Goal: Check status: Verify the current state of an ongoing process or item

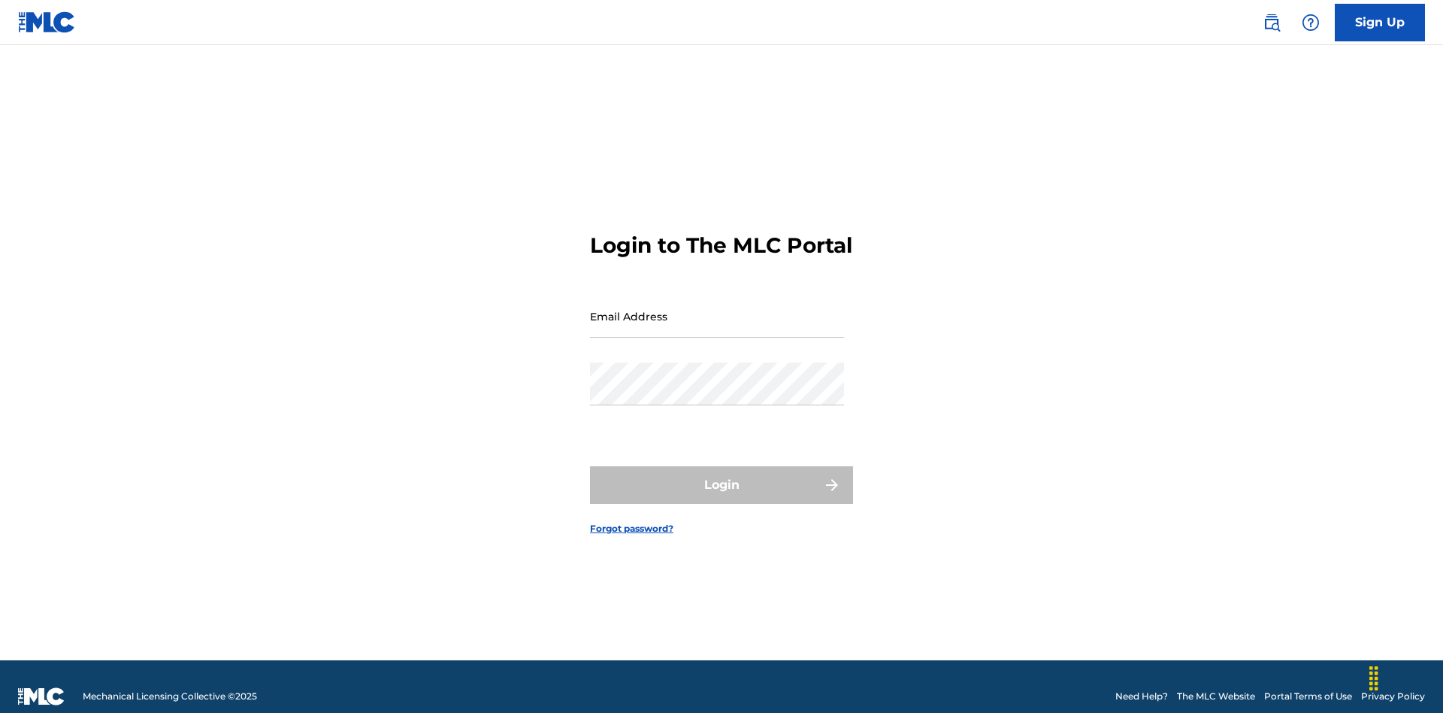
scroll to position [20, 0]
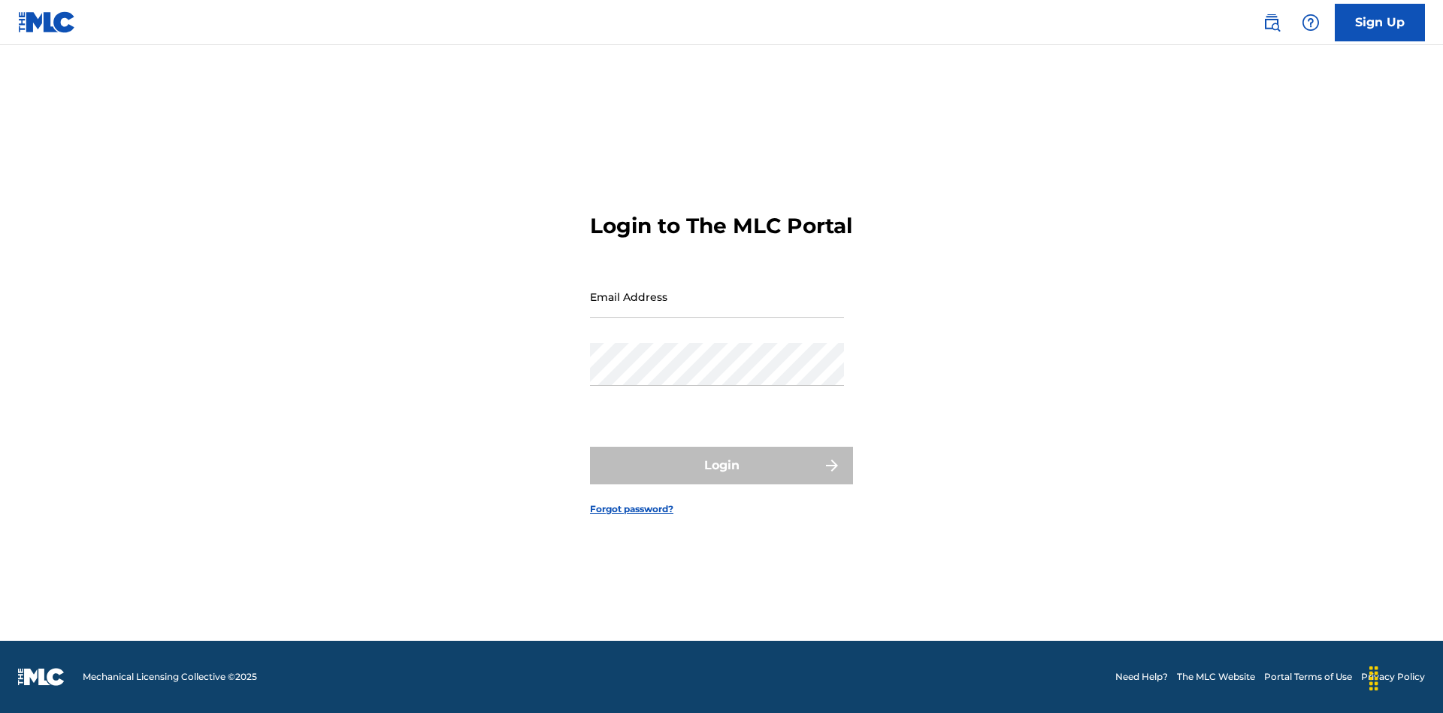
click at [717, 309] on input "Email Address" at bounding box center [717, 296] width 254 height 43
type input "[EMAIL_ADDRESS][DOMAIN_NAME]"
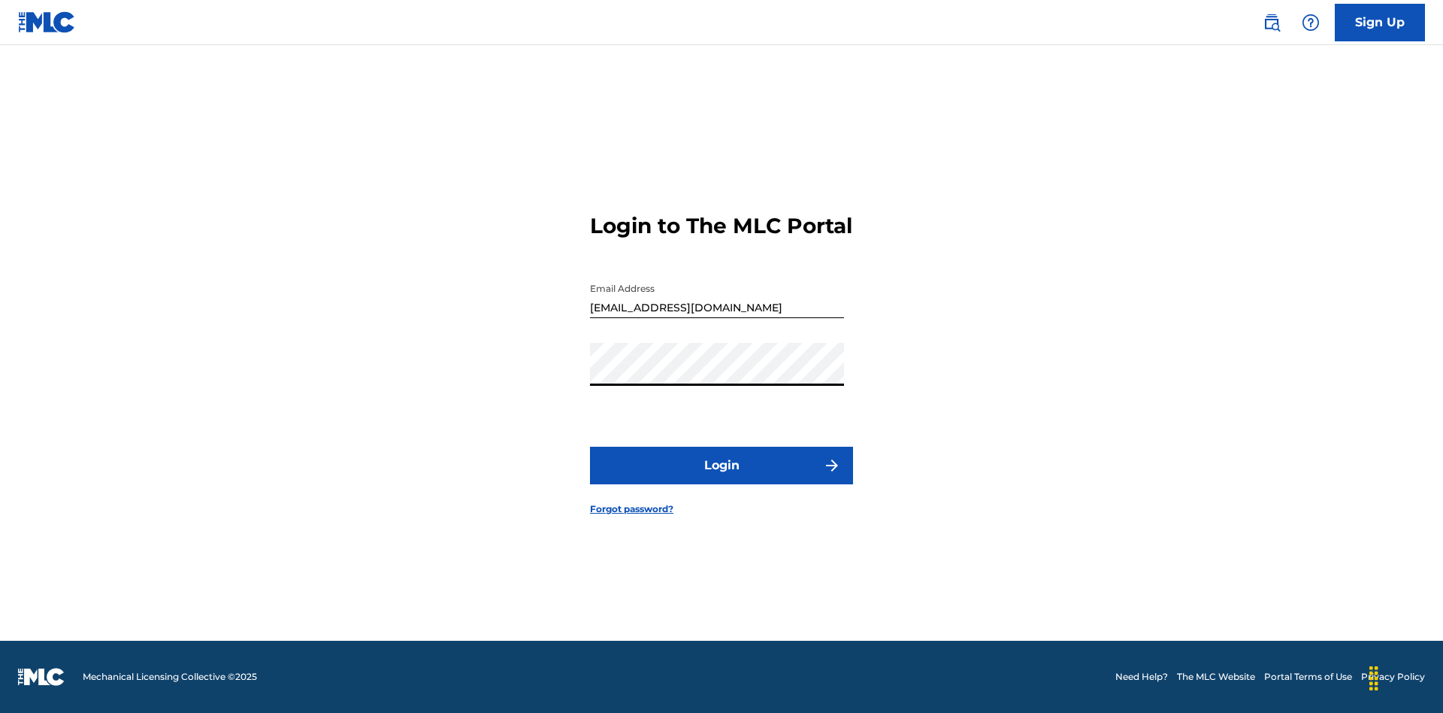
click at [722, 478] on button "Login" at bounding box center [721, 465] width 263 height 38
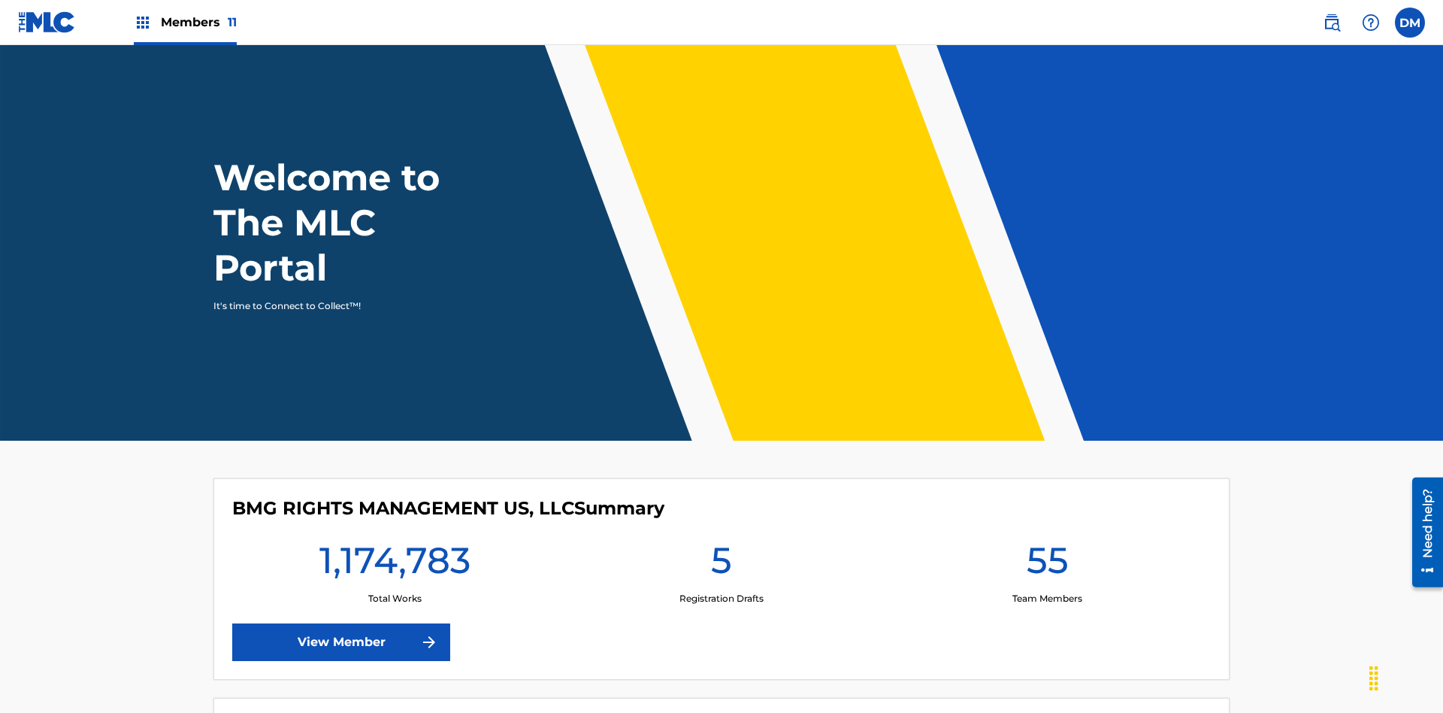
scroll to position [65, 0]
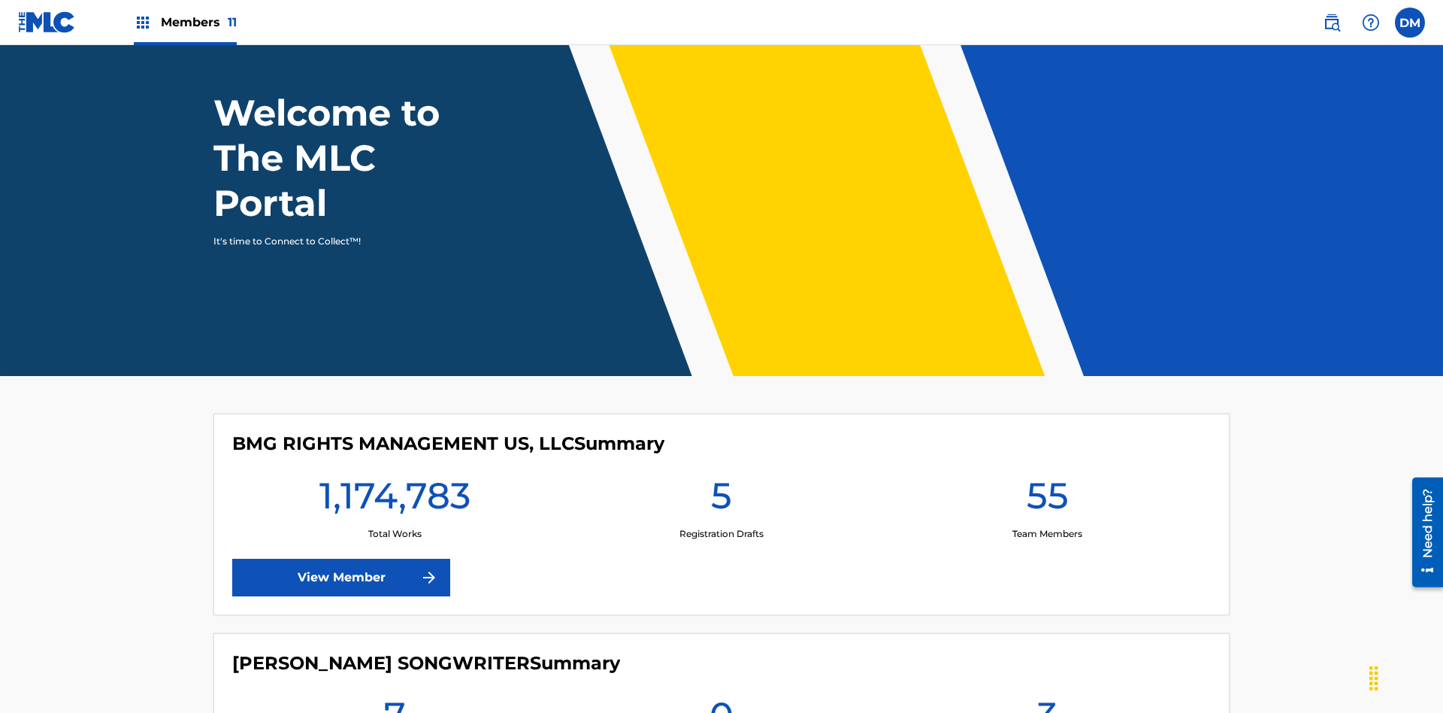
click at [185, 22] on span "Members 11" at bounding box center [199, 22] width 76 height 17
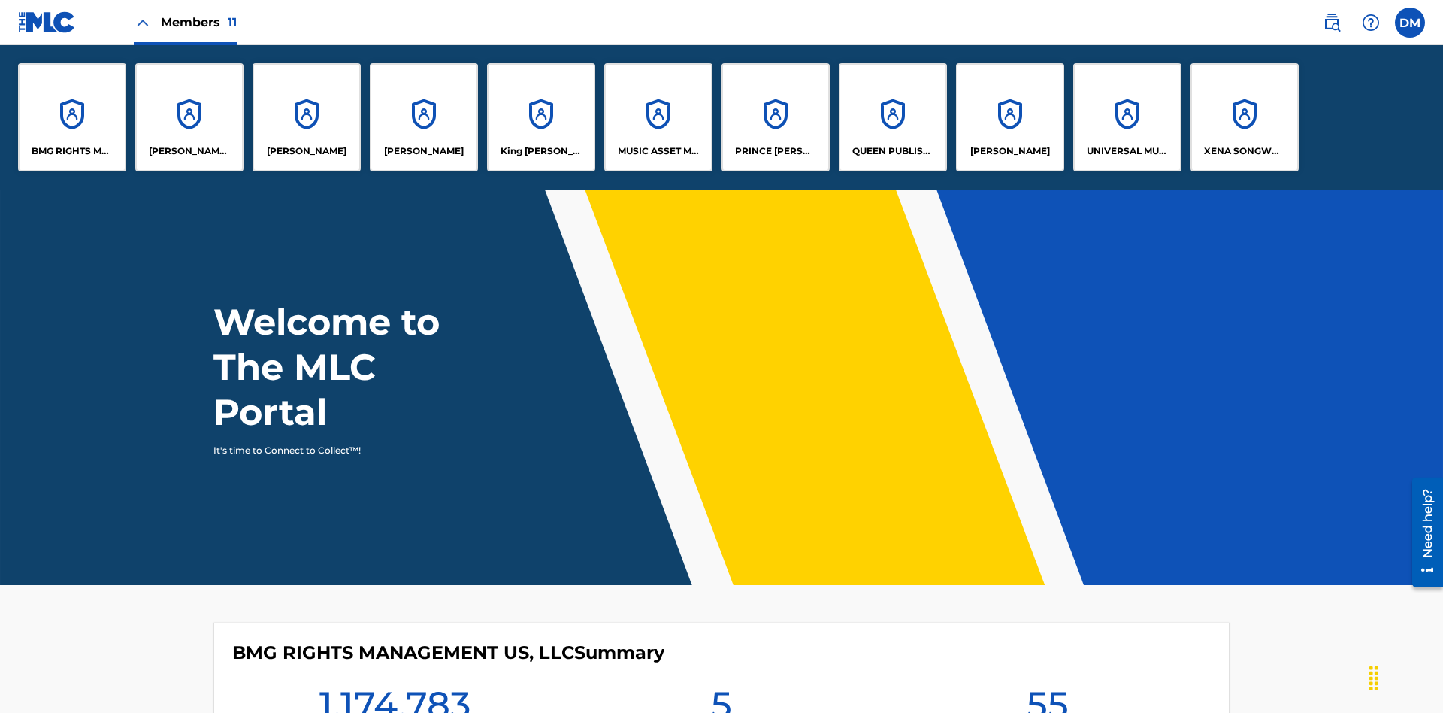
click at [1127, 151] on p "UNIVERSAL MUSIC PUB GROUP" at bounding box center [1128, 151] width 82 height 14
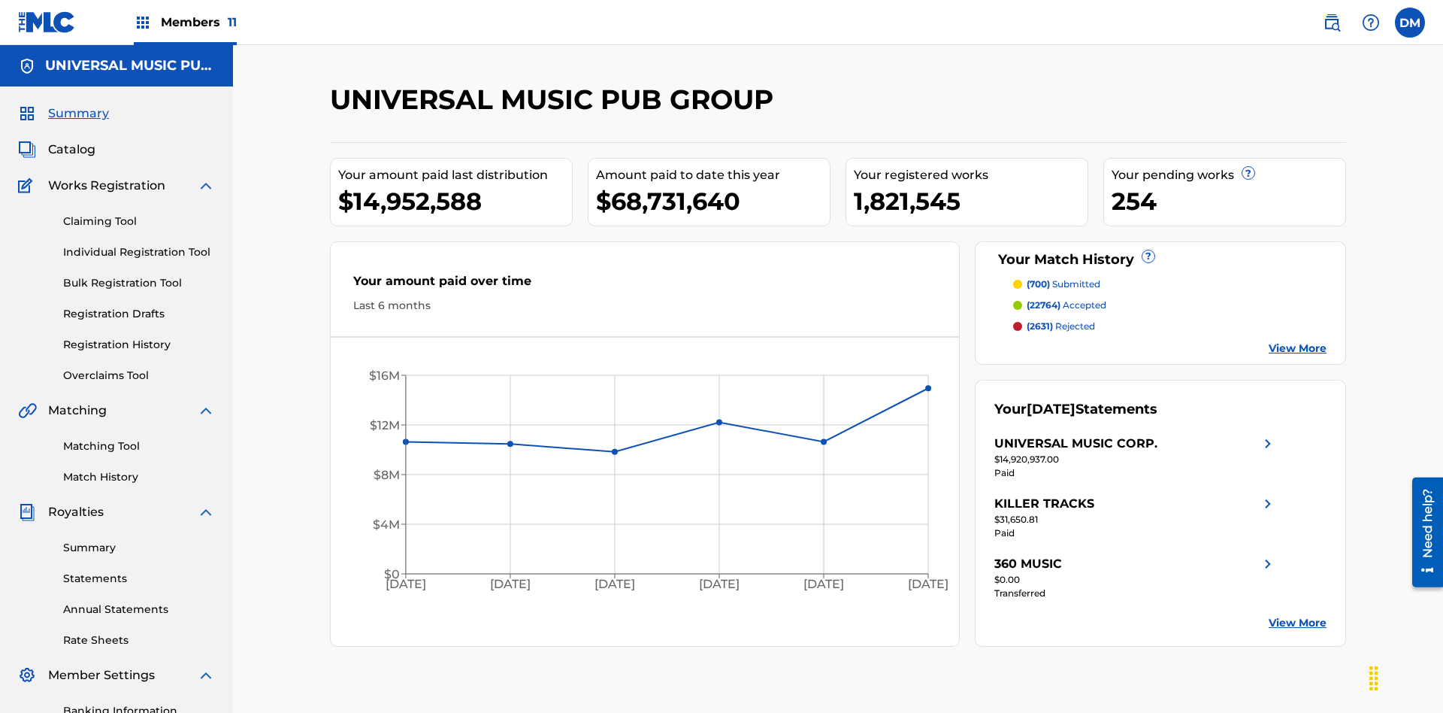
scroll to position [219, 0]
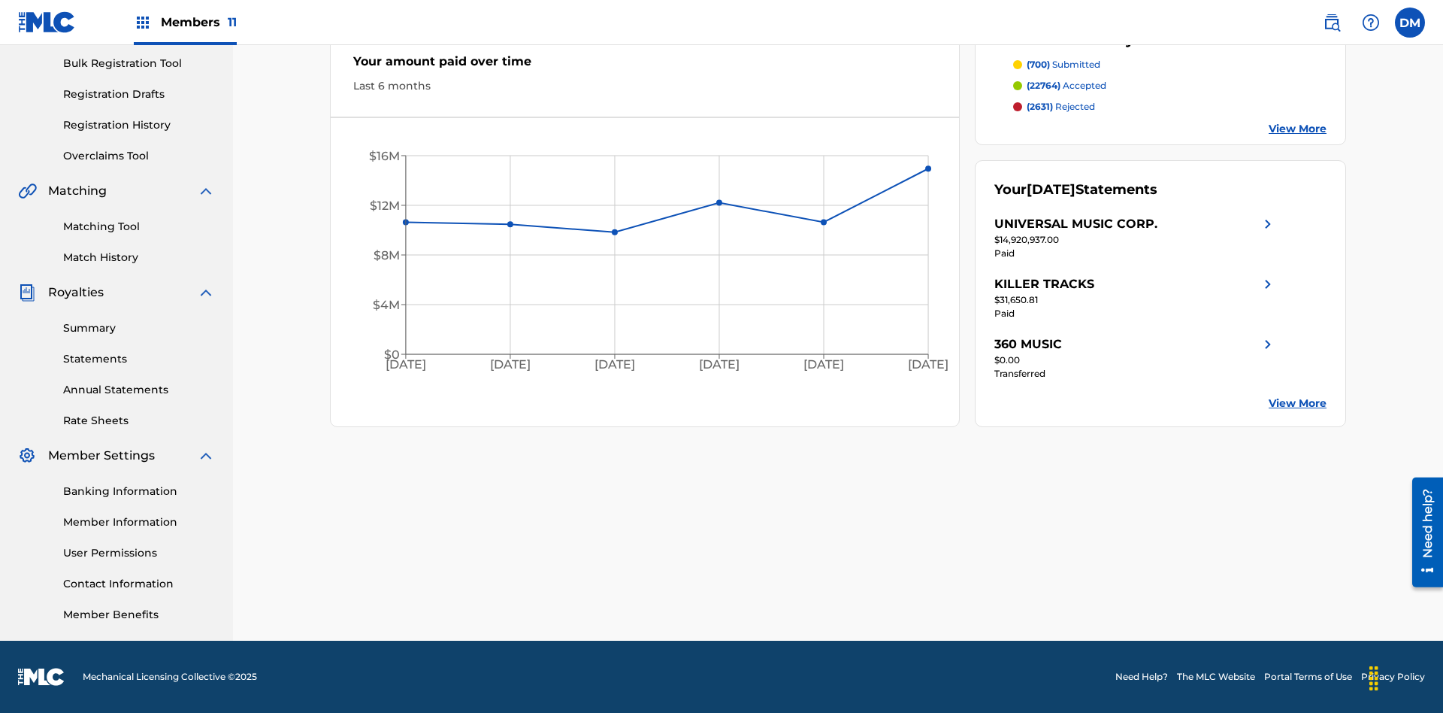
click at [139, 125] on link "Registration History" at bounding box center [139, 125] width 152 height 16
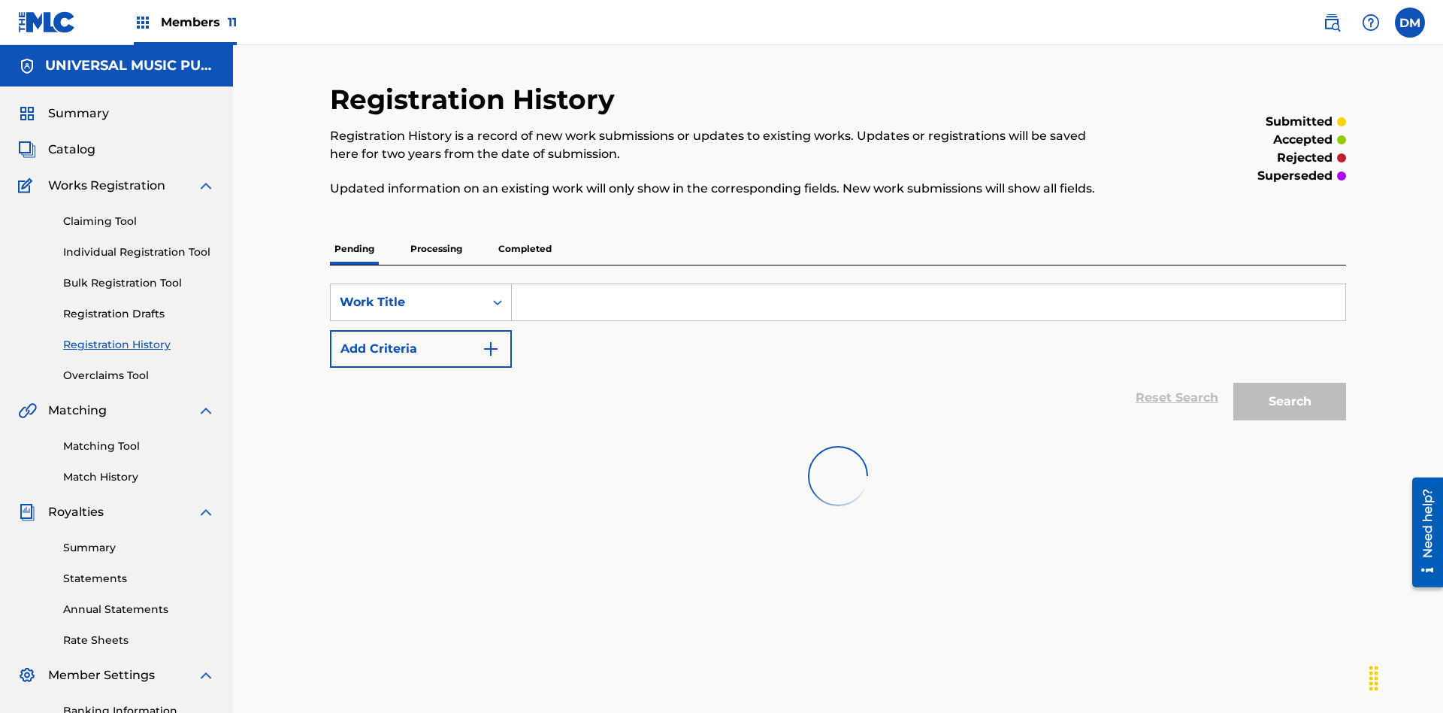
click at [436, 233] on p "Processing" at bounding box center [436, 249] width 61 height 32
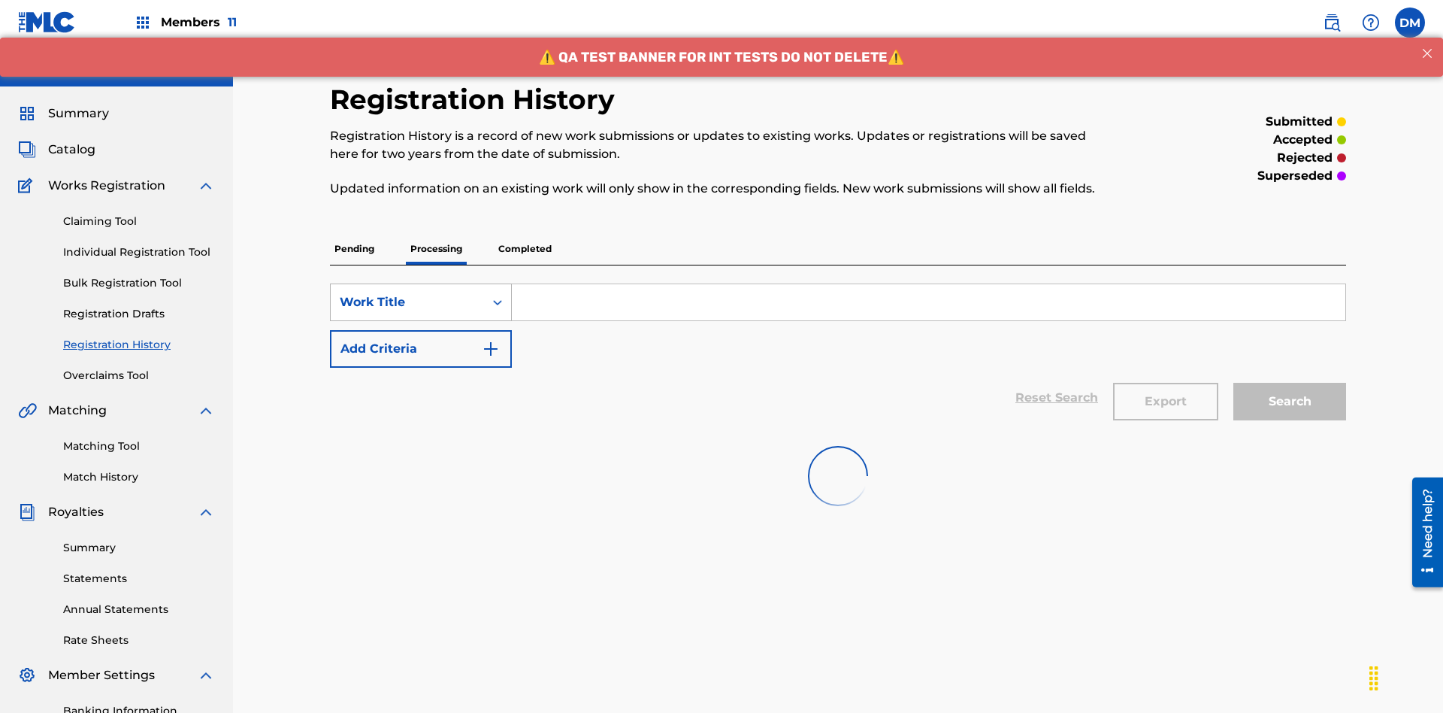
click at [407, 293] on div "Work Title" at bounding box center [407, 302] width 135 height 18
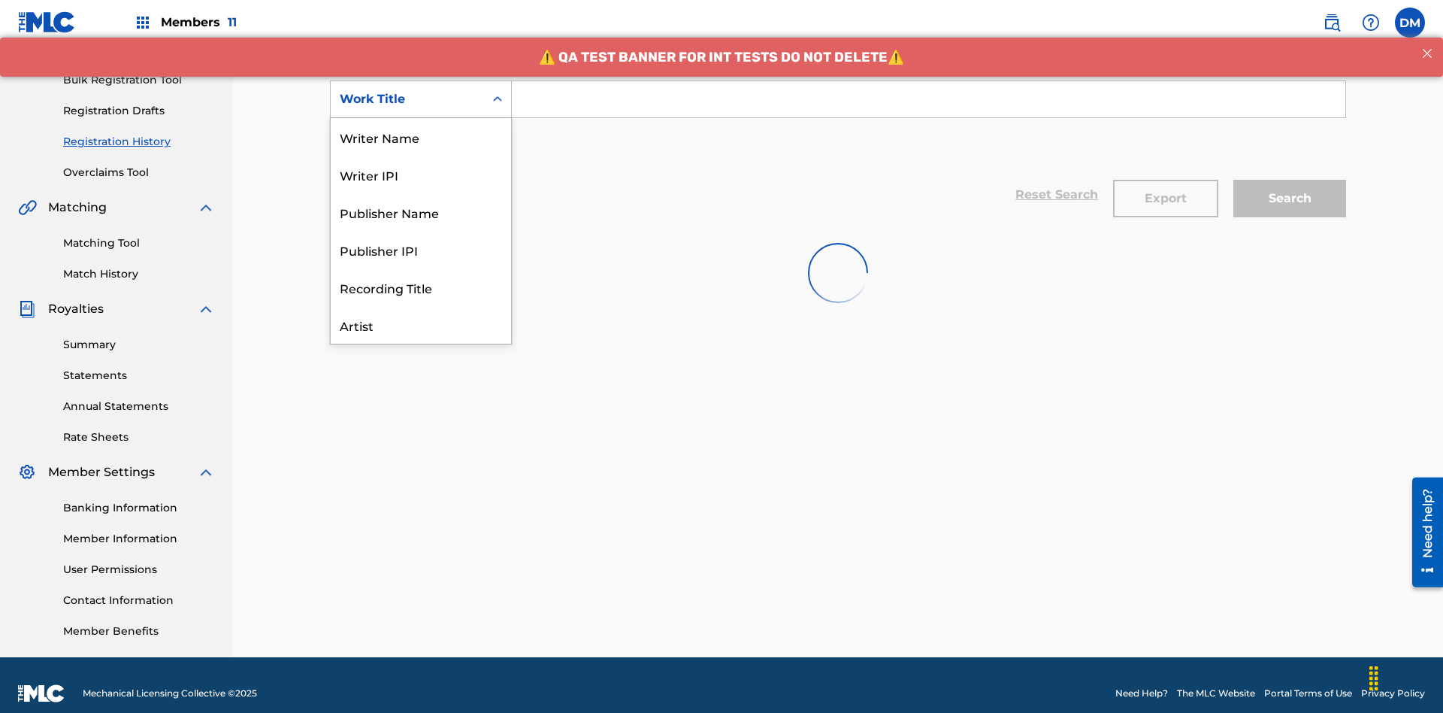
scroll to position [75, 0]
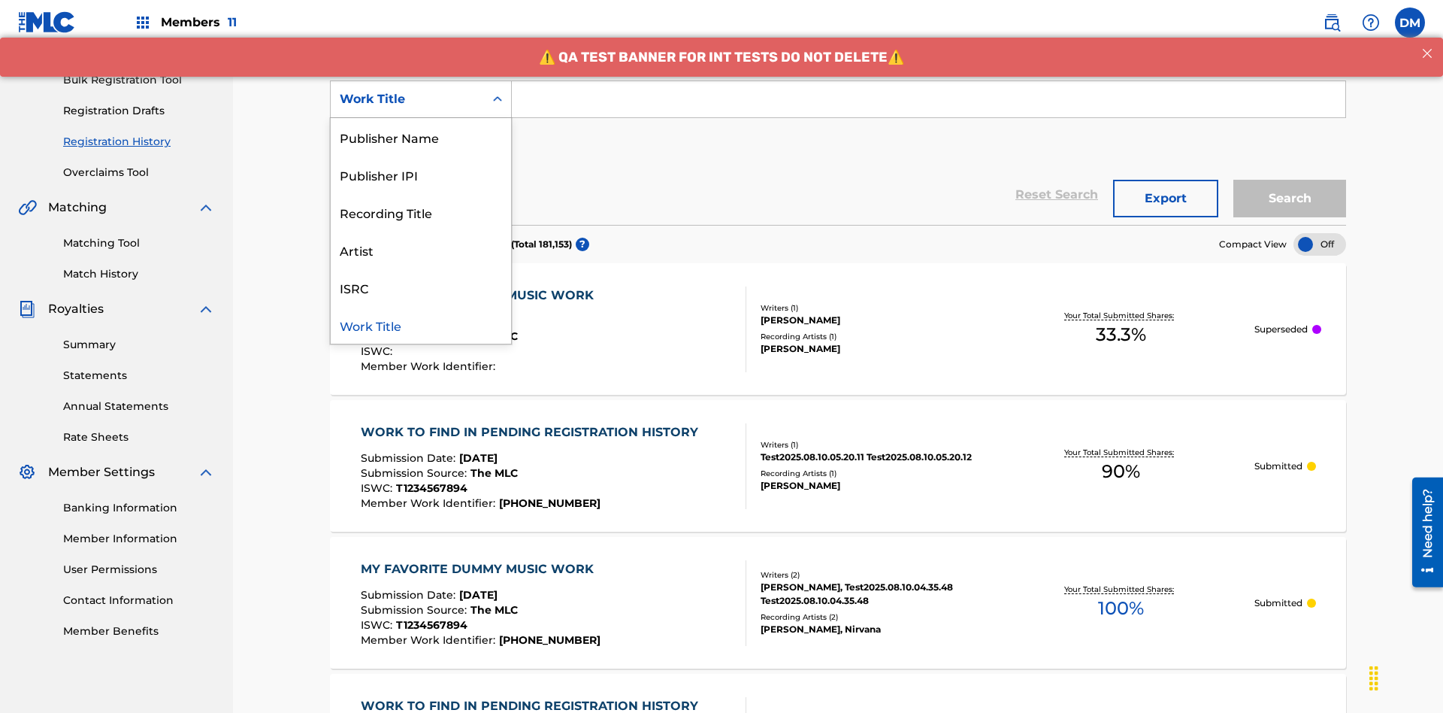
click at [421, 325] on div "Work Title" at bounding box center [421, 325] width 180 height 38
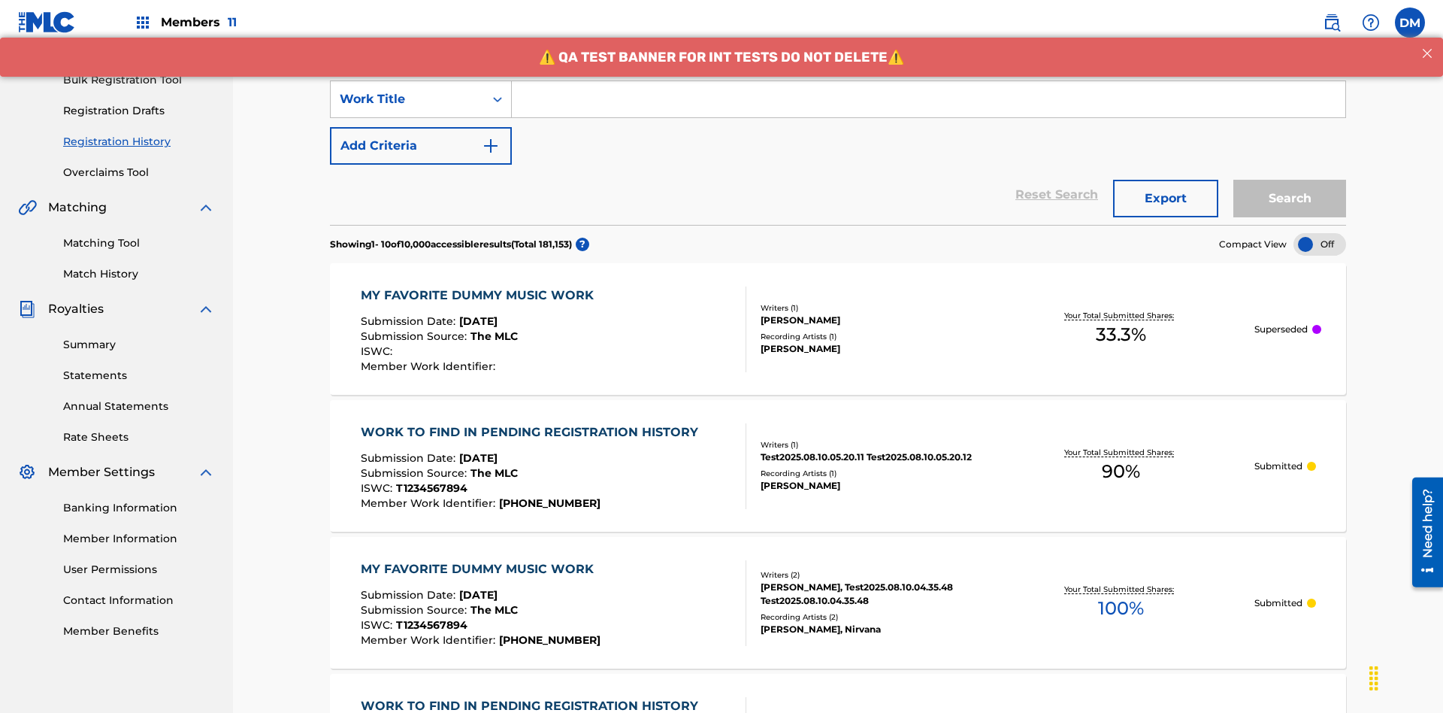
click at [421, 127] on button "Add Criteria" at bounding box center [421, 146] width 182 height 38
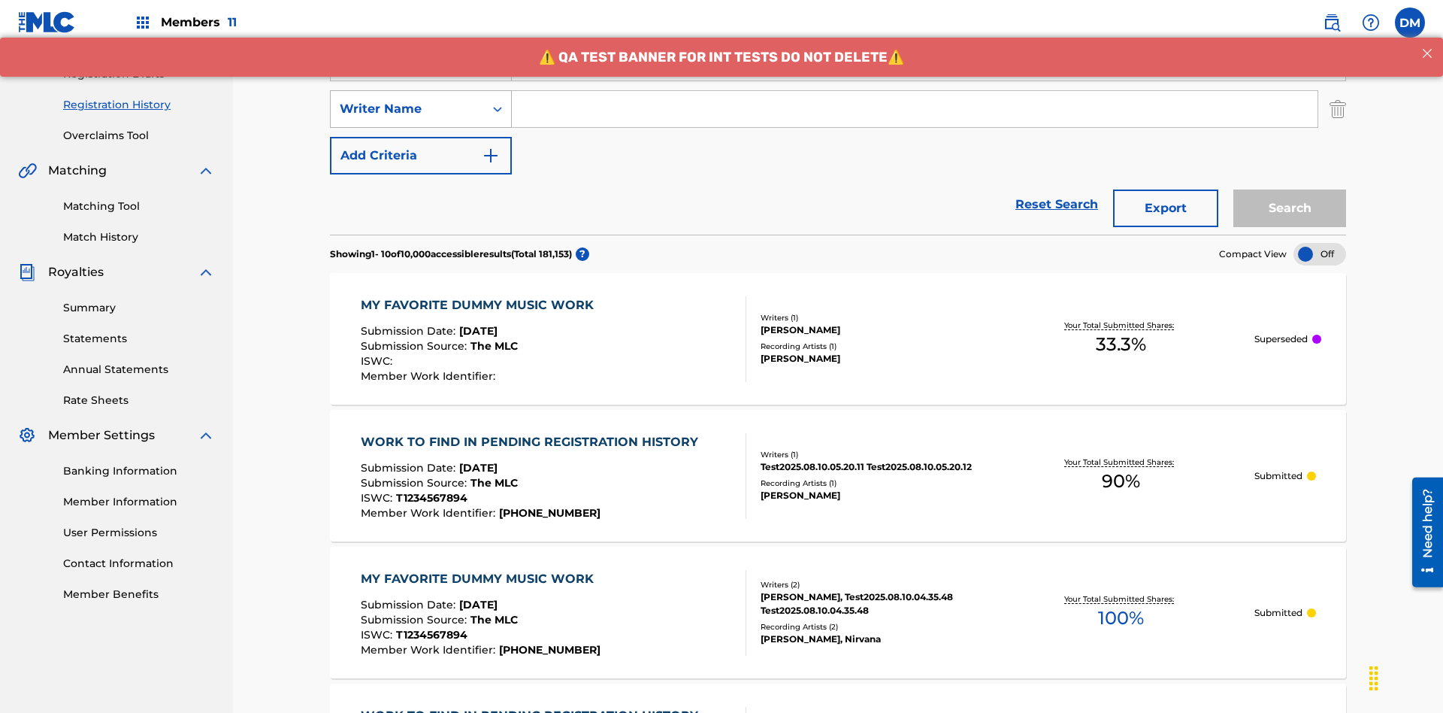
click at [407, 100] on div "Writer Name" at bounding box center [407, 109] width 135 height 18
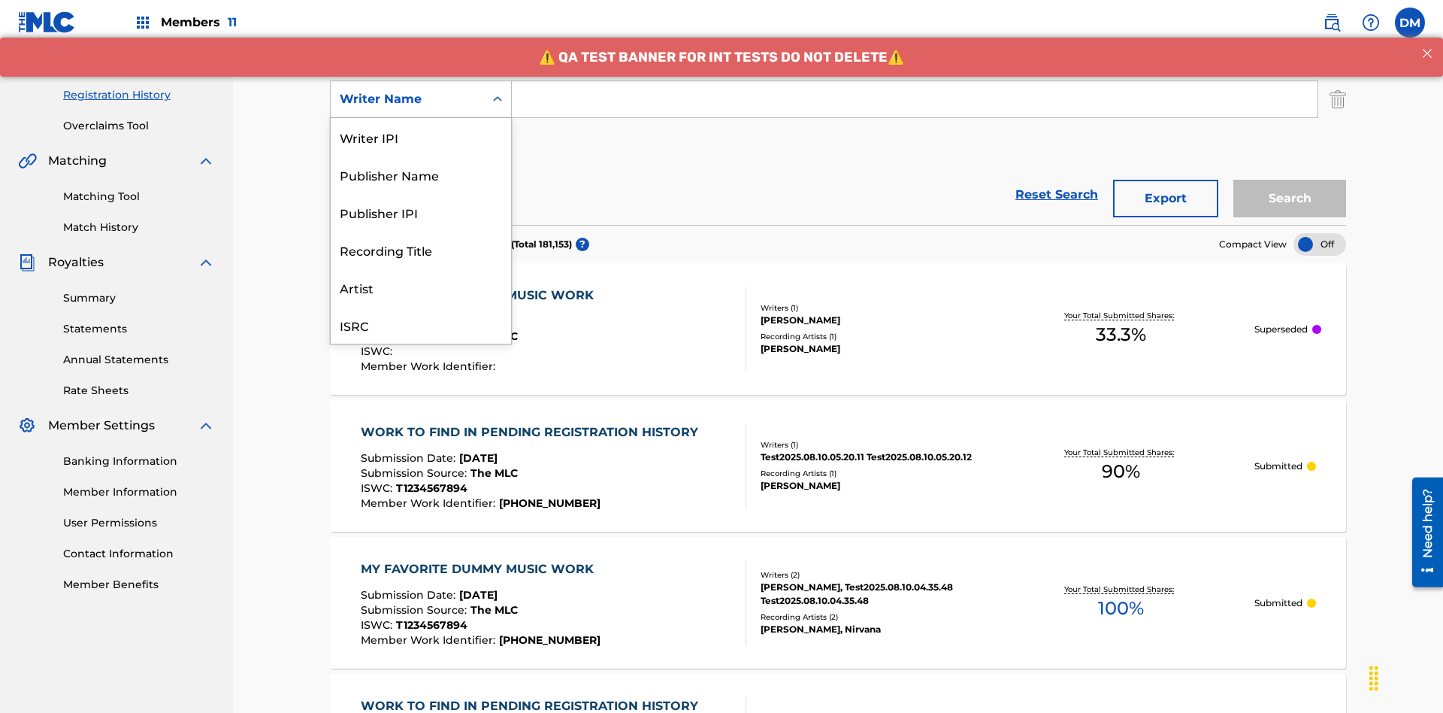
scroll to position [38, 0]
click at [421, 212] on div "Recording Title" at bounding box center [421, 212] width 180 height 38
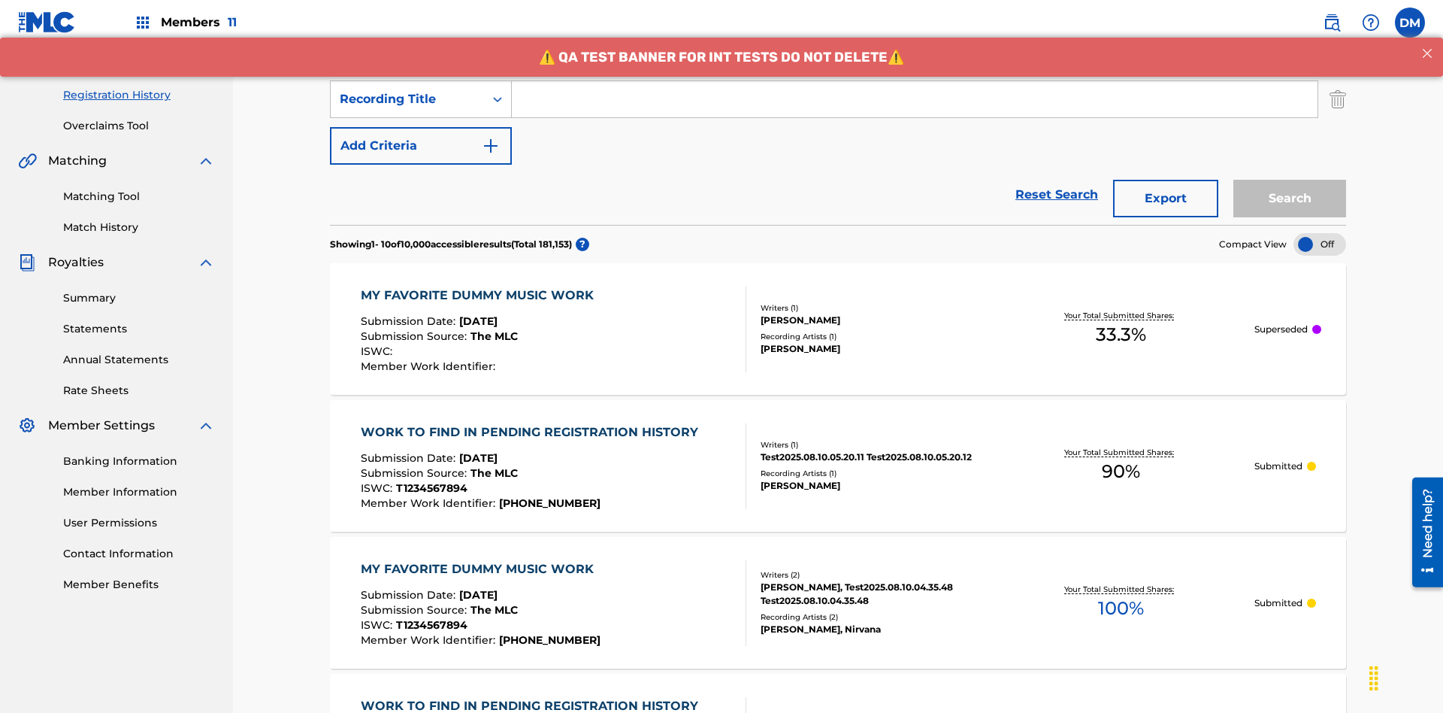
click at [421, 127] on button "Add Criteria" at bounding box center [421, 146] width 182 height 38
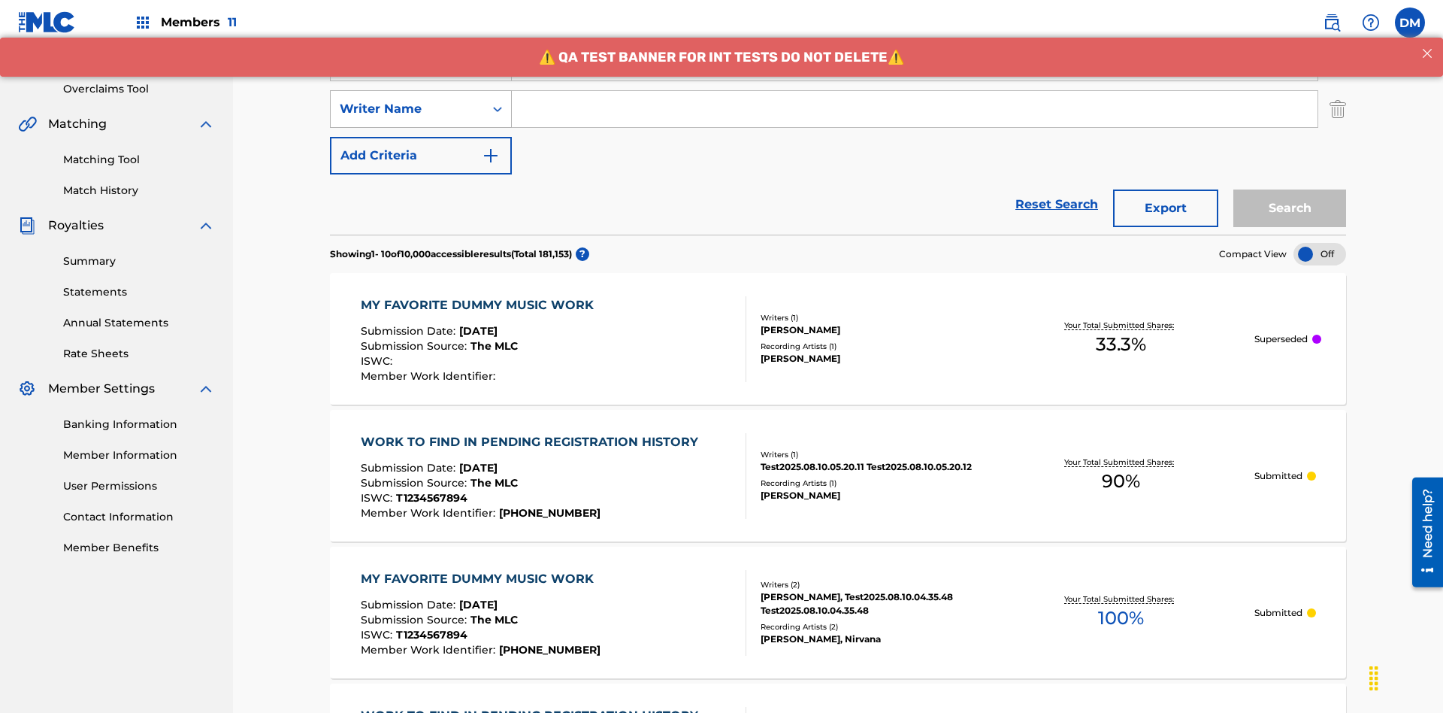
click at [407, 100] on div "Writer Name" at bounding box center [407, 109] width 135 height 18
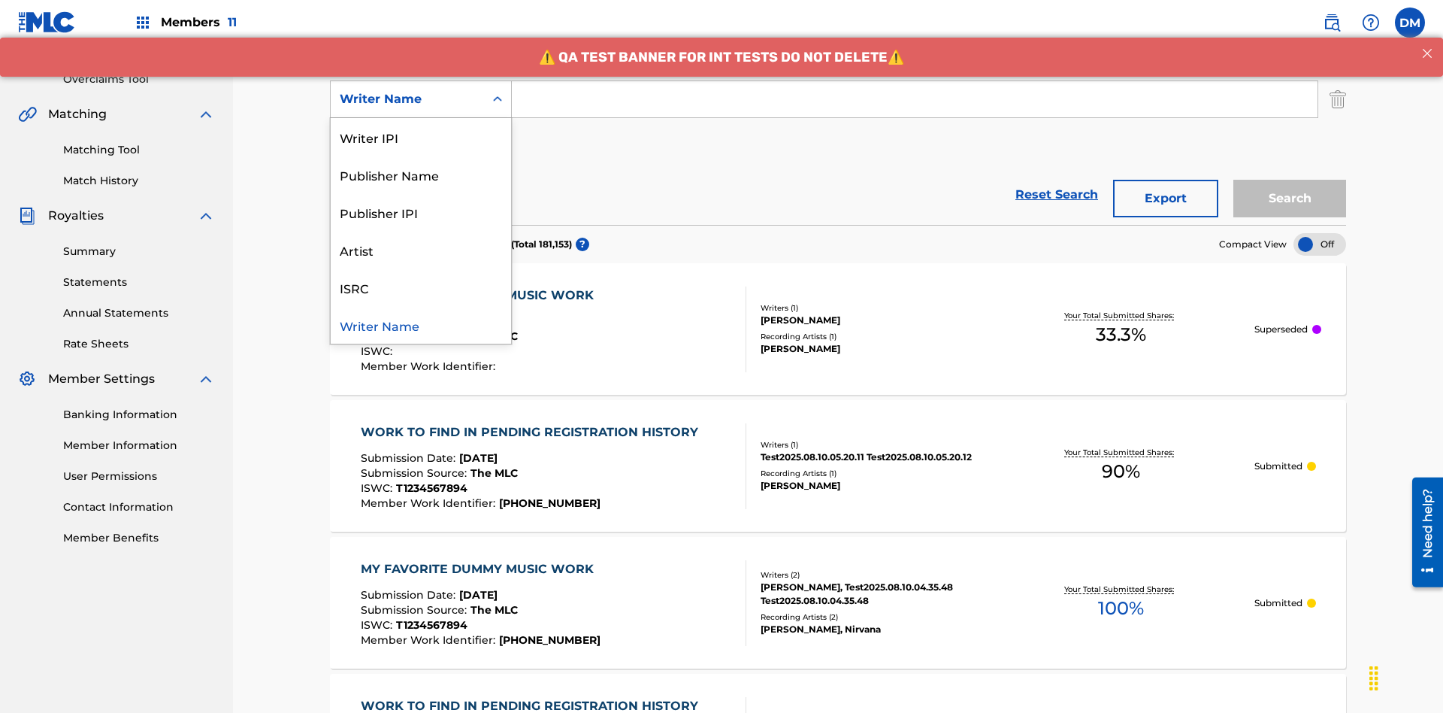
click at [421, 287] on div "ISRC" at bounding box center [421, 287] width 180 height 38
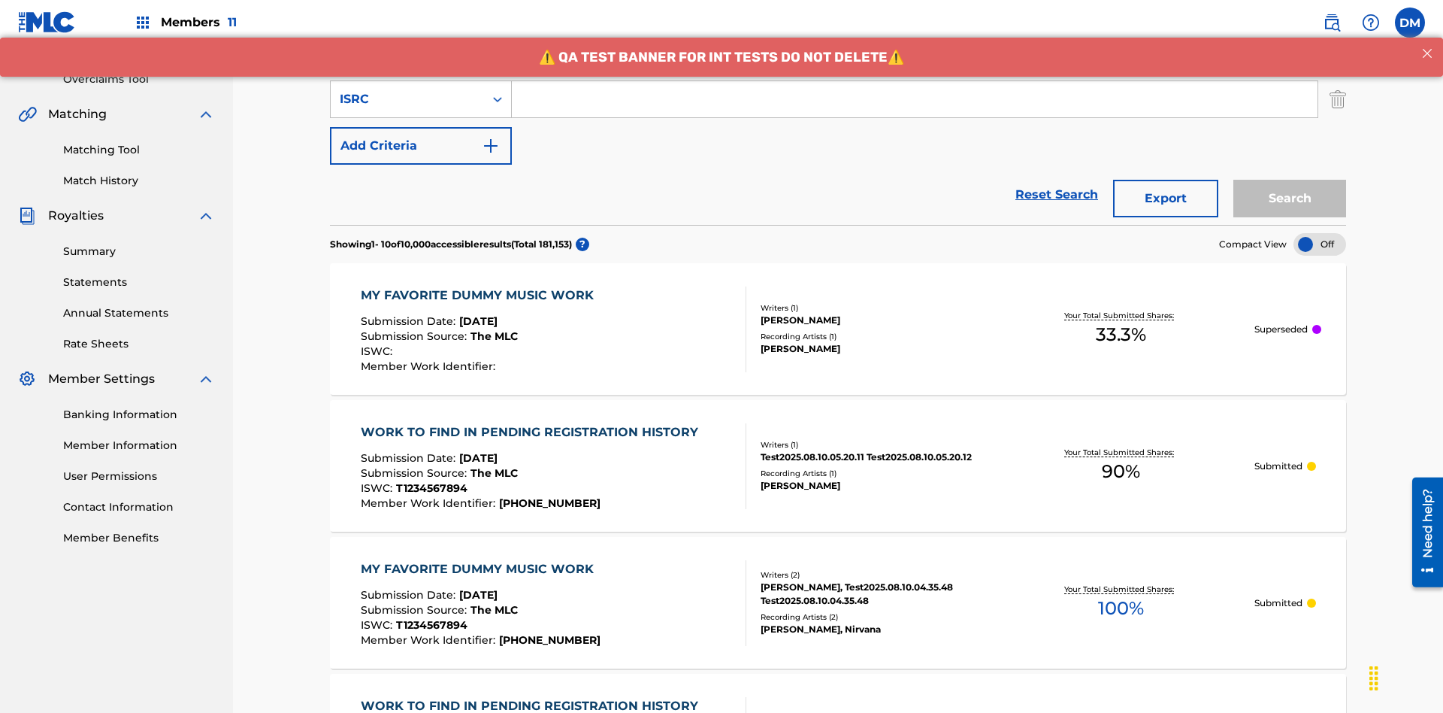
click at [421, 127] on button "Add Criteria" at bounding box center [421, 146] width 182 height 38
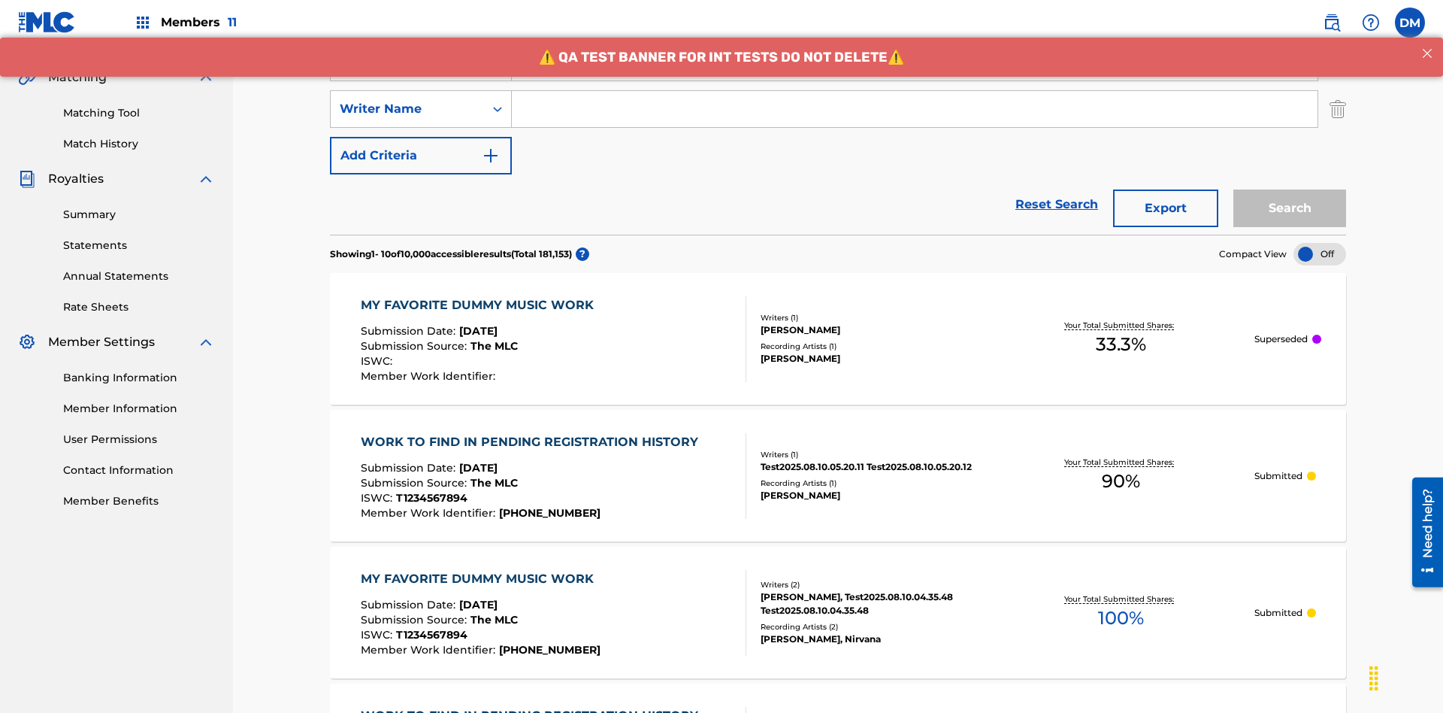
scroll to position [343, 0]
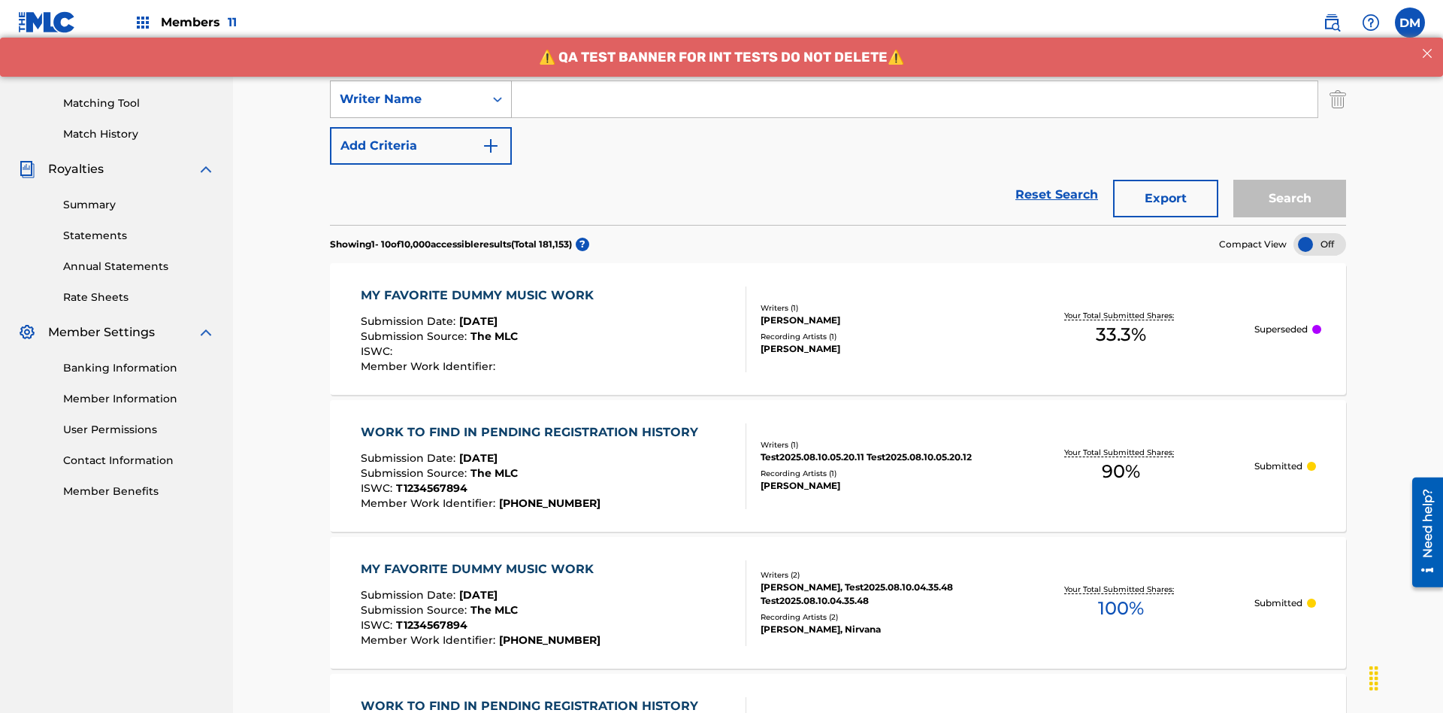
click at [407, 99] on div "Writer Name" at bounding box center [407, 99] width 135 height 18
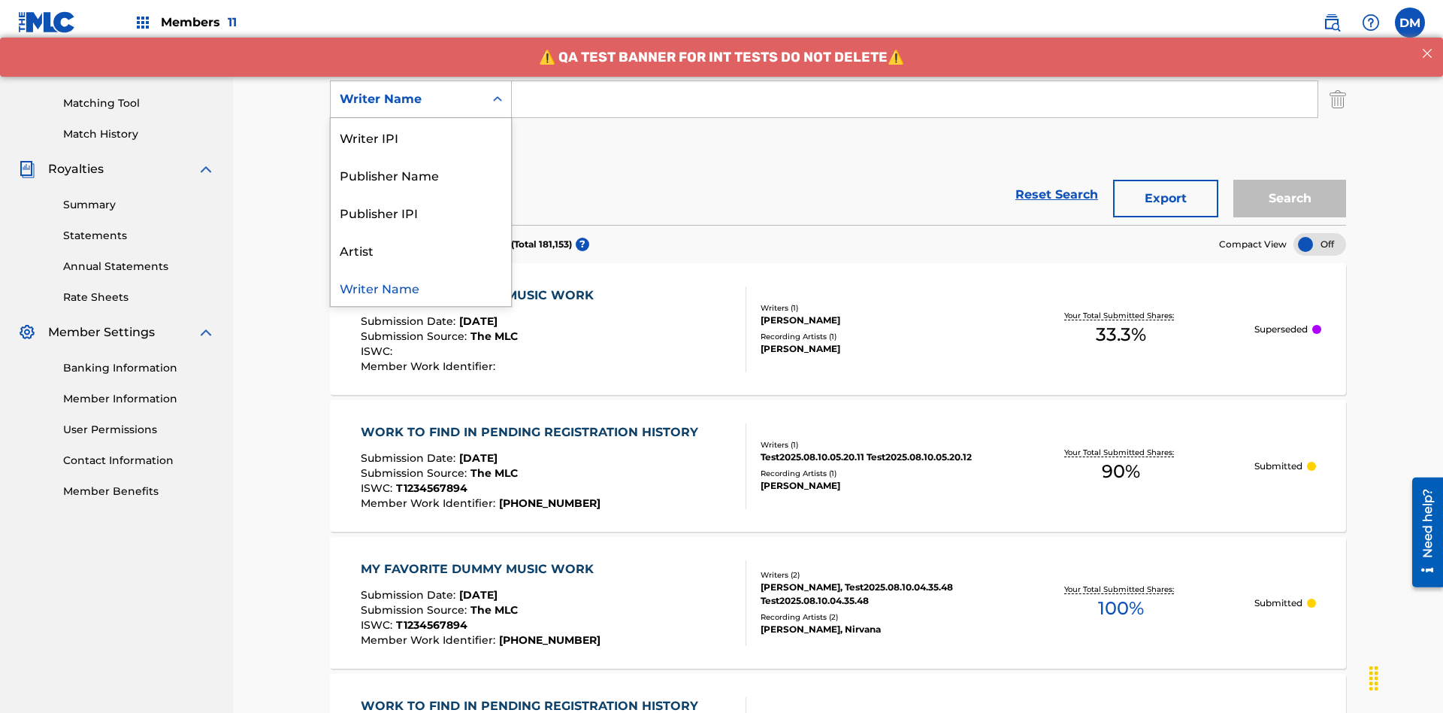
click at [421, 287] on div "Writer Name" at bounding box center [421, 287] width 180 height 38
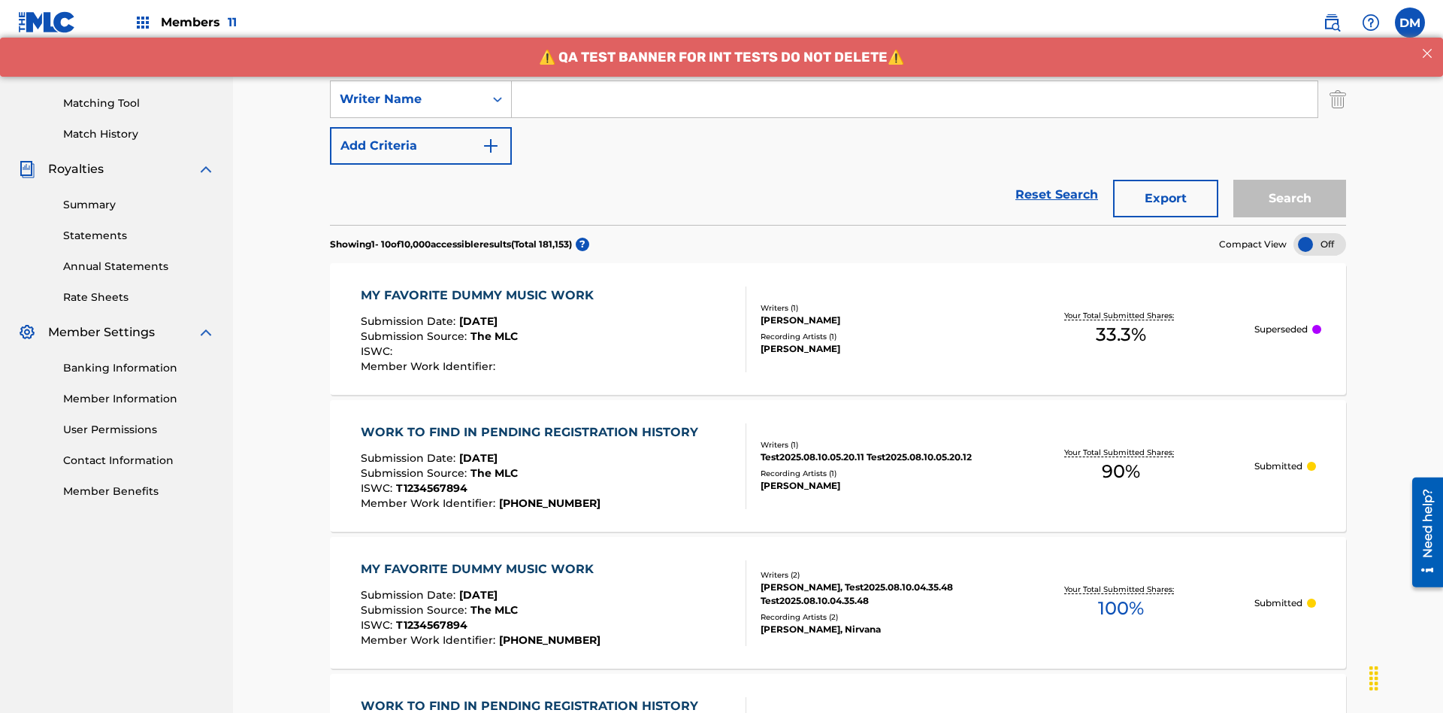
click at [421, 127] on button "Add Criteria" at bounding box center [421, 146] width 182 height 38
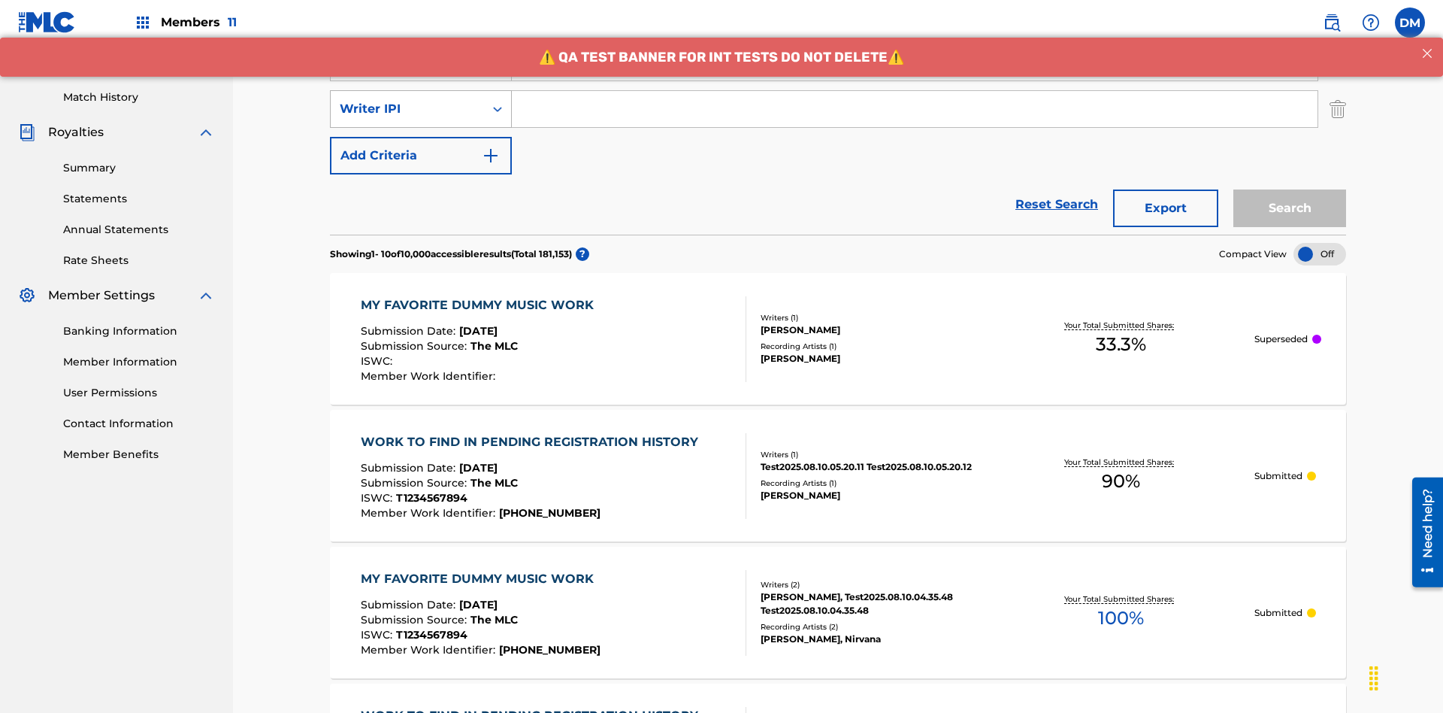
click at [407, 100] on div "Writer IPI" at bounding box center [407, 109] width 135 height 18
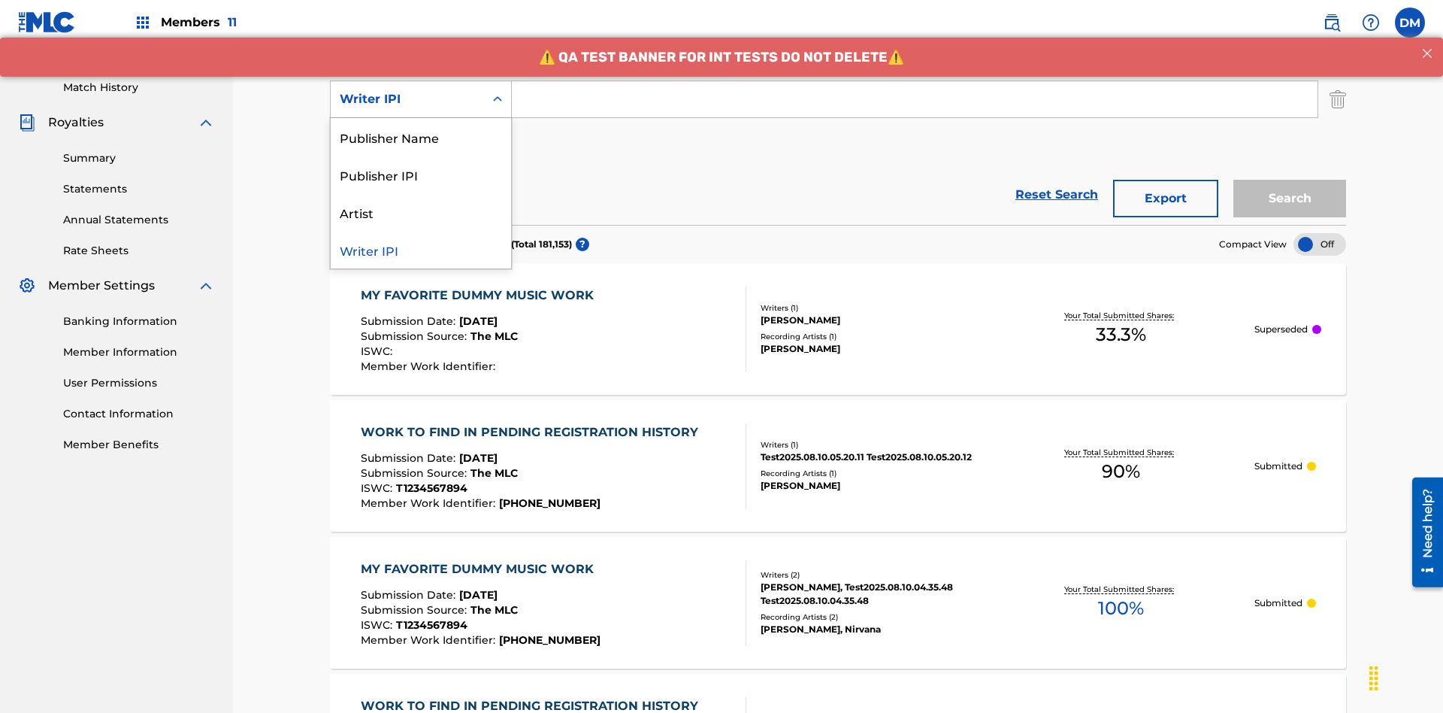
click at [421, 137] on div "Publisher Name" at bounding box center [421, 137] width 180 height 38
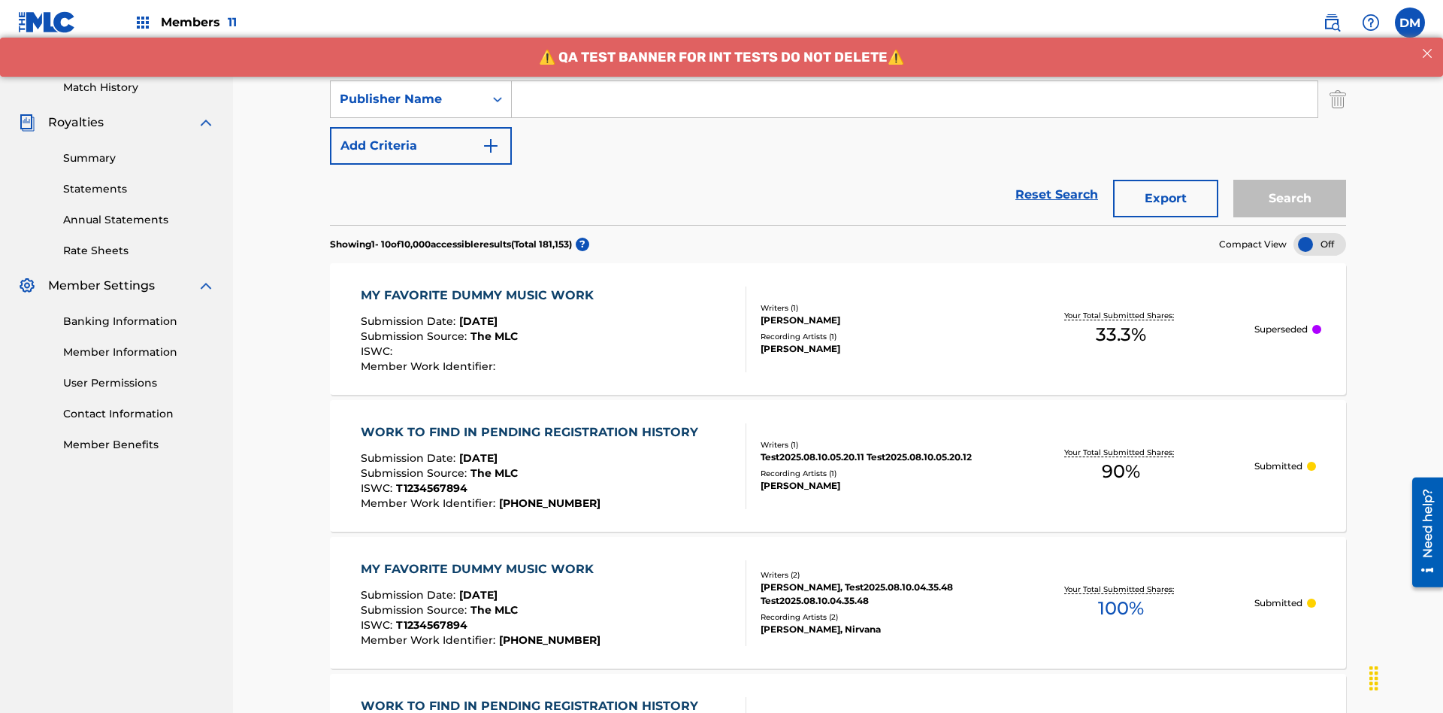
click at [421, 127] on button "Add Criteria" at bounding box center [421, 146] width 182 height 38
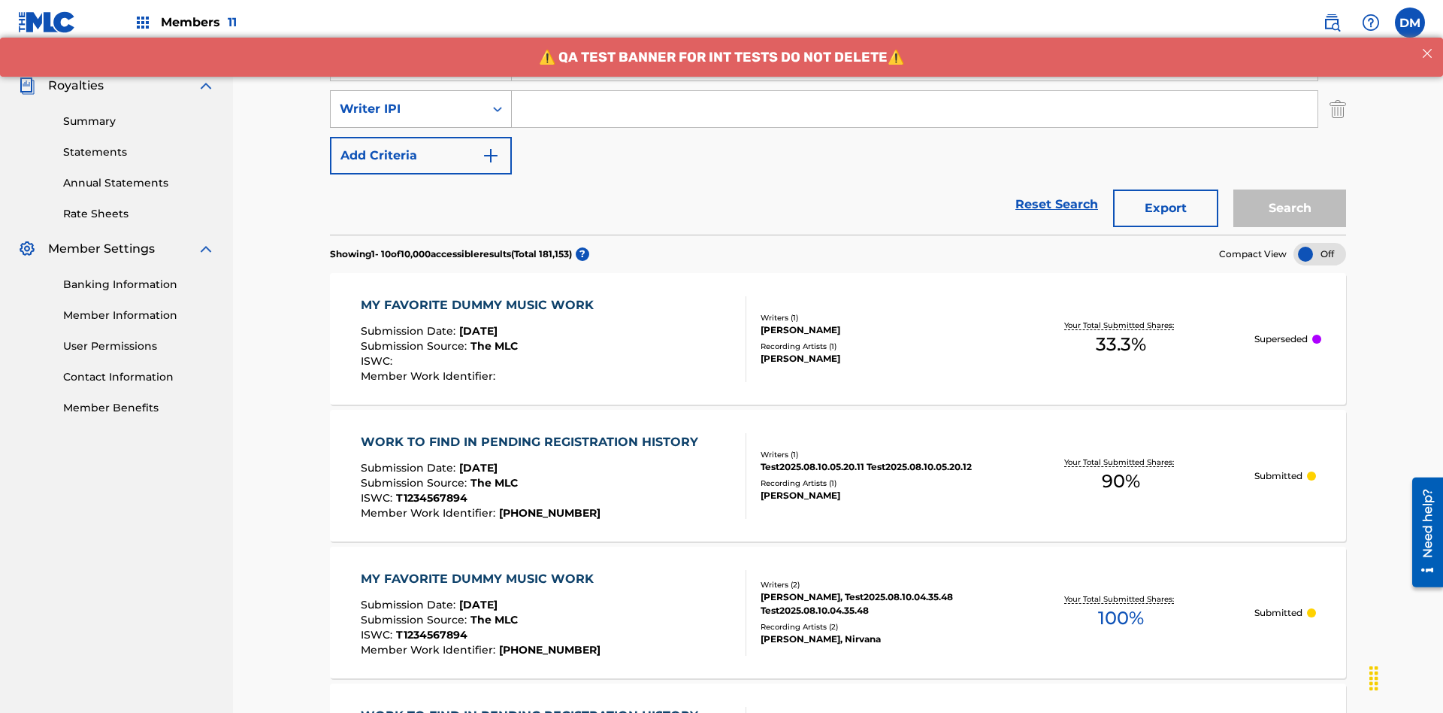
click at [407, 100] on div "Writer IPI" at bounding box center [407, 109] width 135 height 18
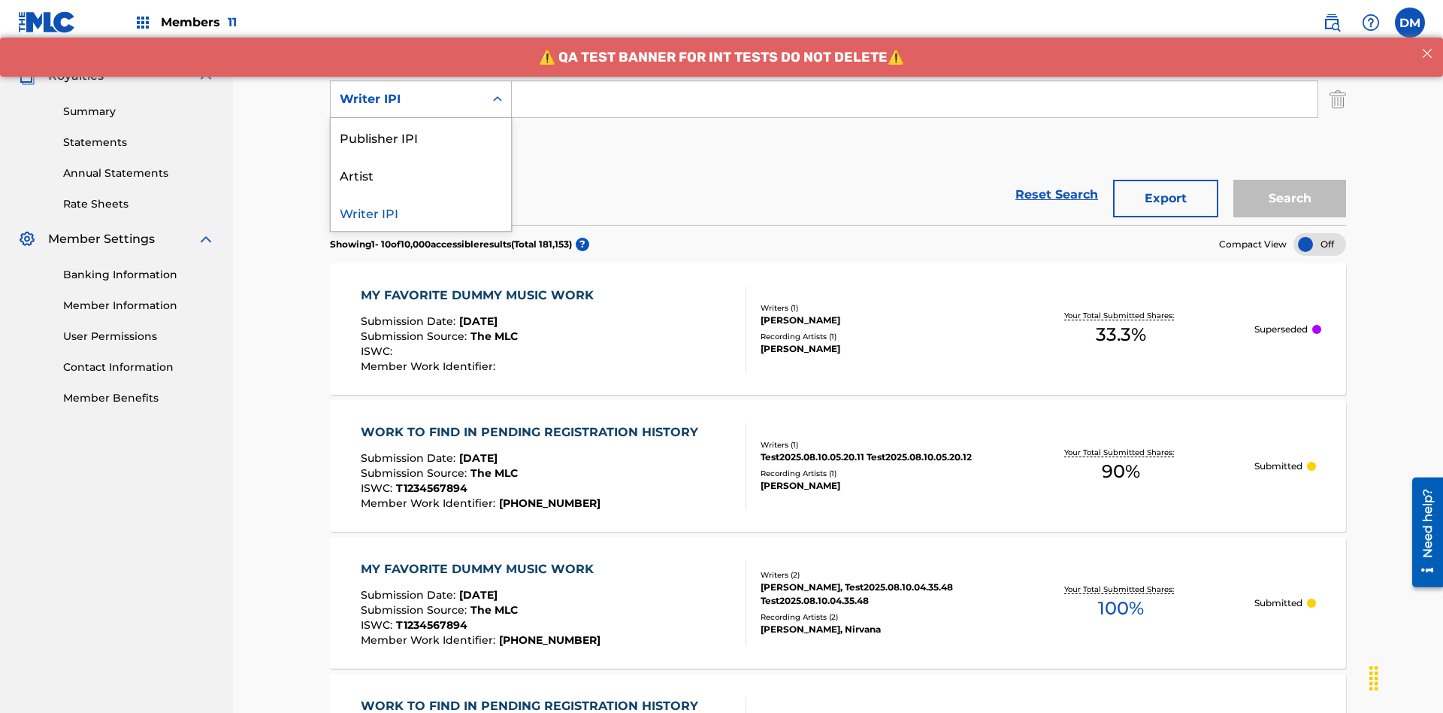
click at [421, 137] on div "Publisher IPI" at bounding box center [421, 137] width 180 height 38
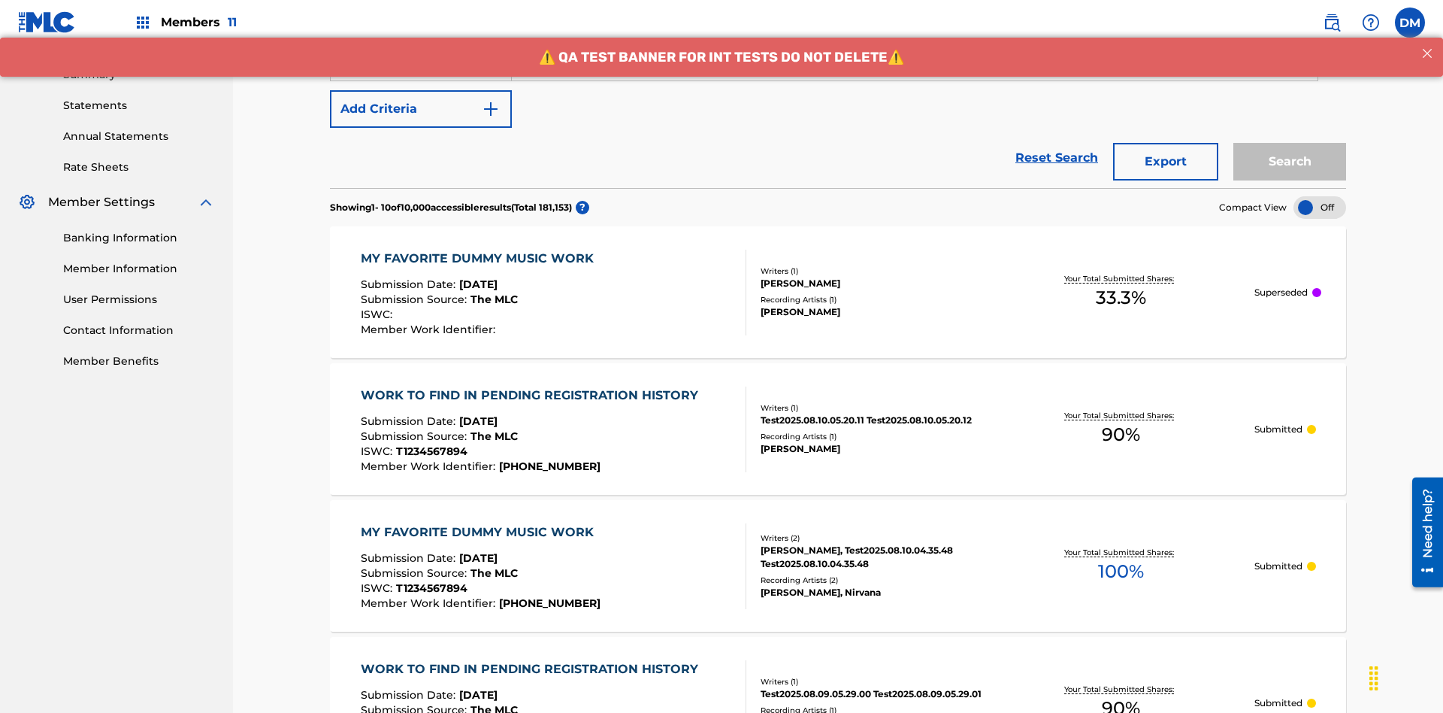
click at [421, 109] on button "Add Criteria" at bounding box center [421, 109] width 182 height 38
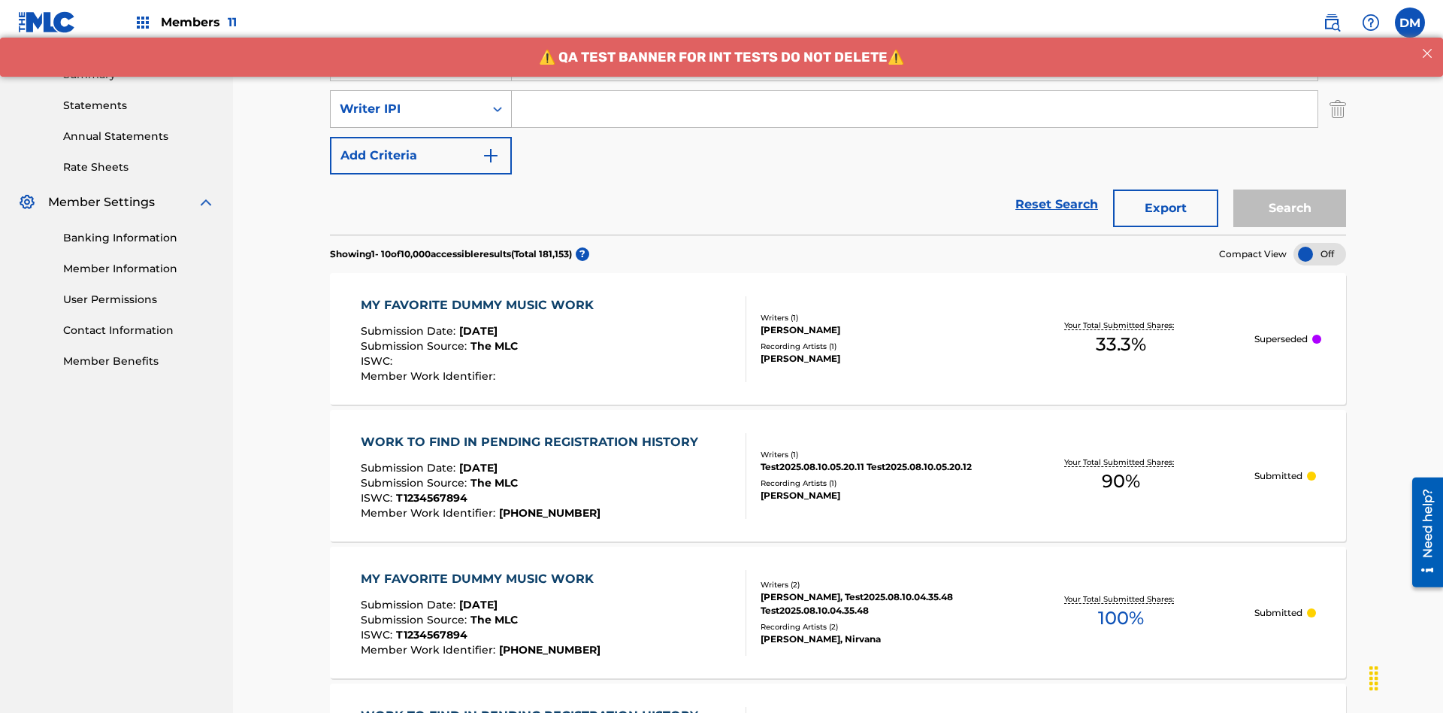
click at [407, 100] on div "Writer IPI" at bounding box center [407, 109] width 135 height 18
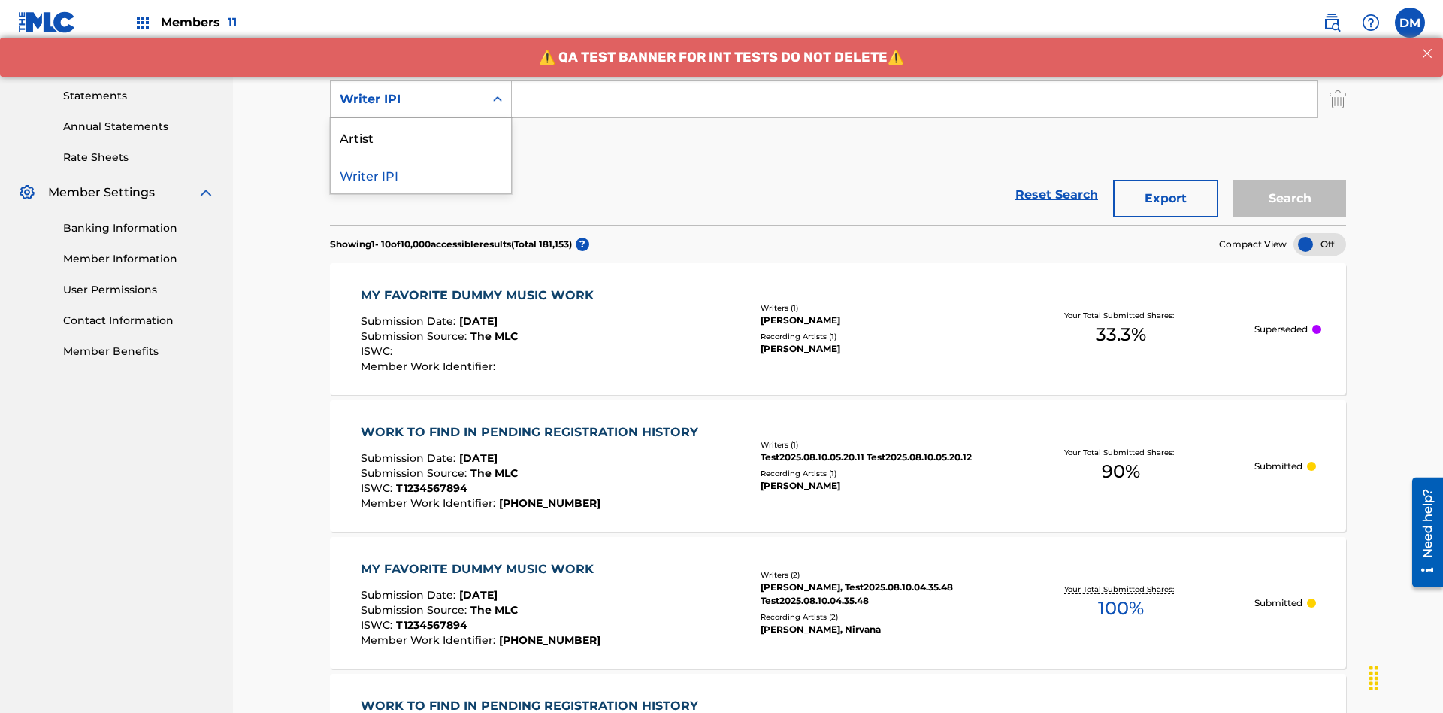
click at [421, 137] on div "Artist" at bounding box center [421, 137] width 180 height 38
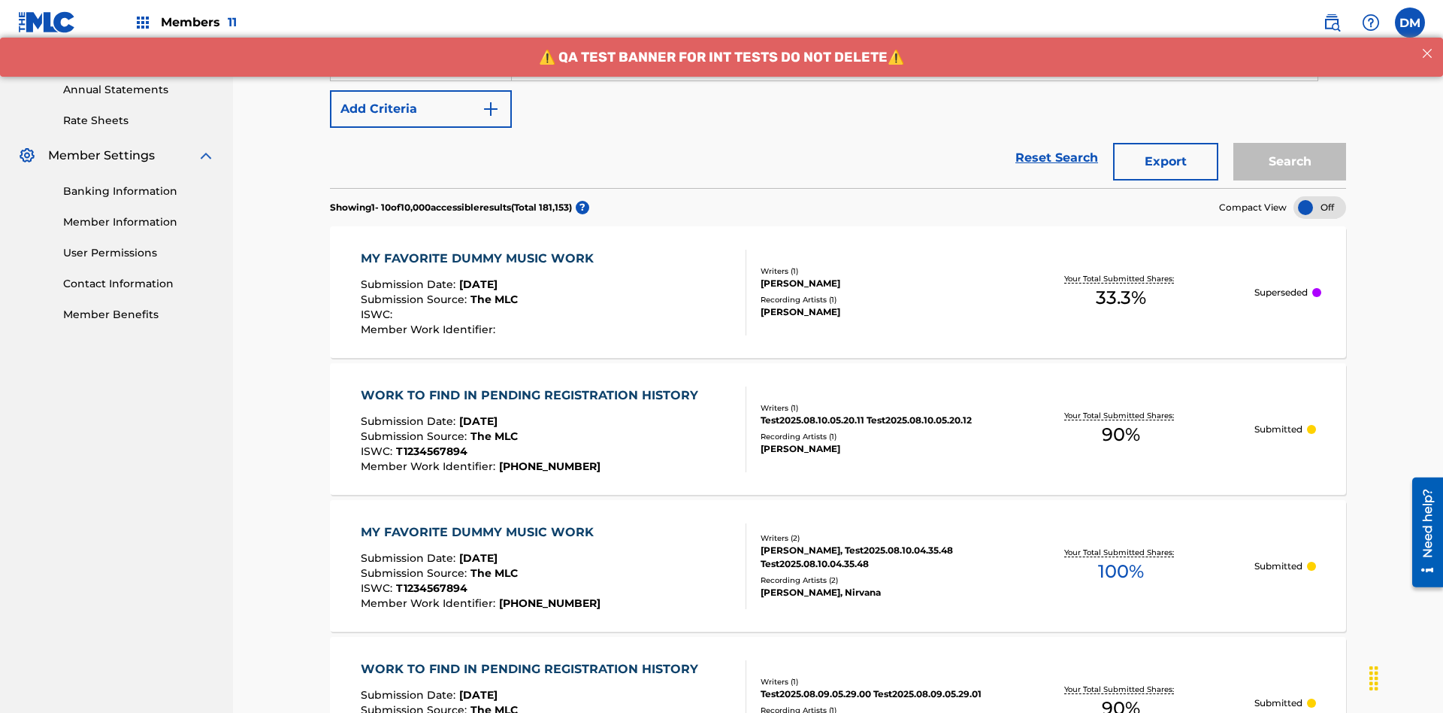
click at [421, 109] on button "Add Criteria" at bounding box center [421, 109] width 182 height 38
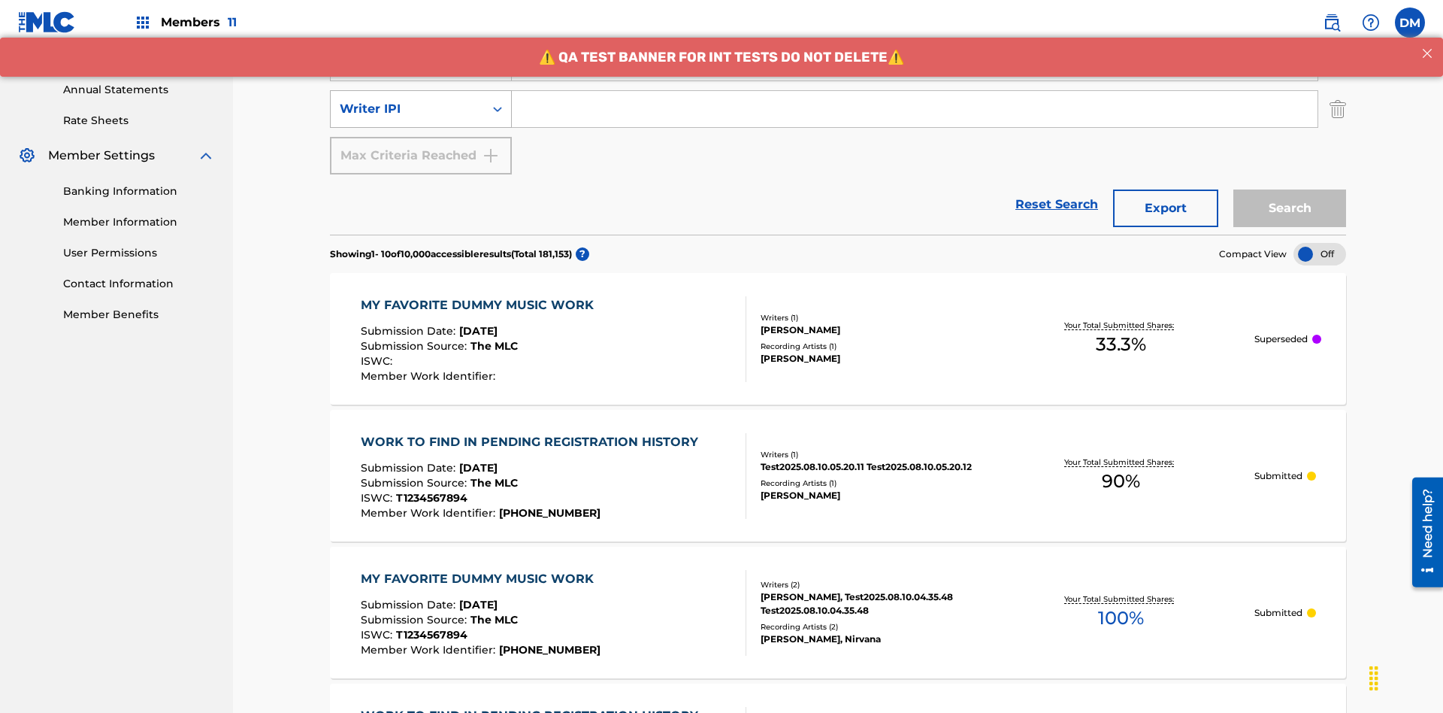
click at [407, 100] on div "Writer IPI" at bounding box center [407, 109] width 135 height 18
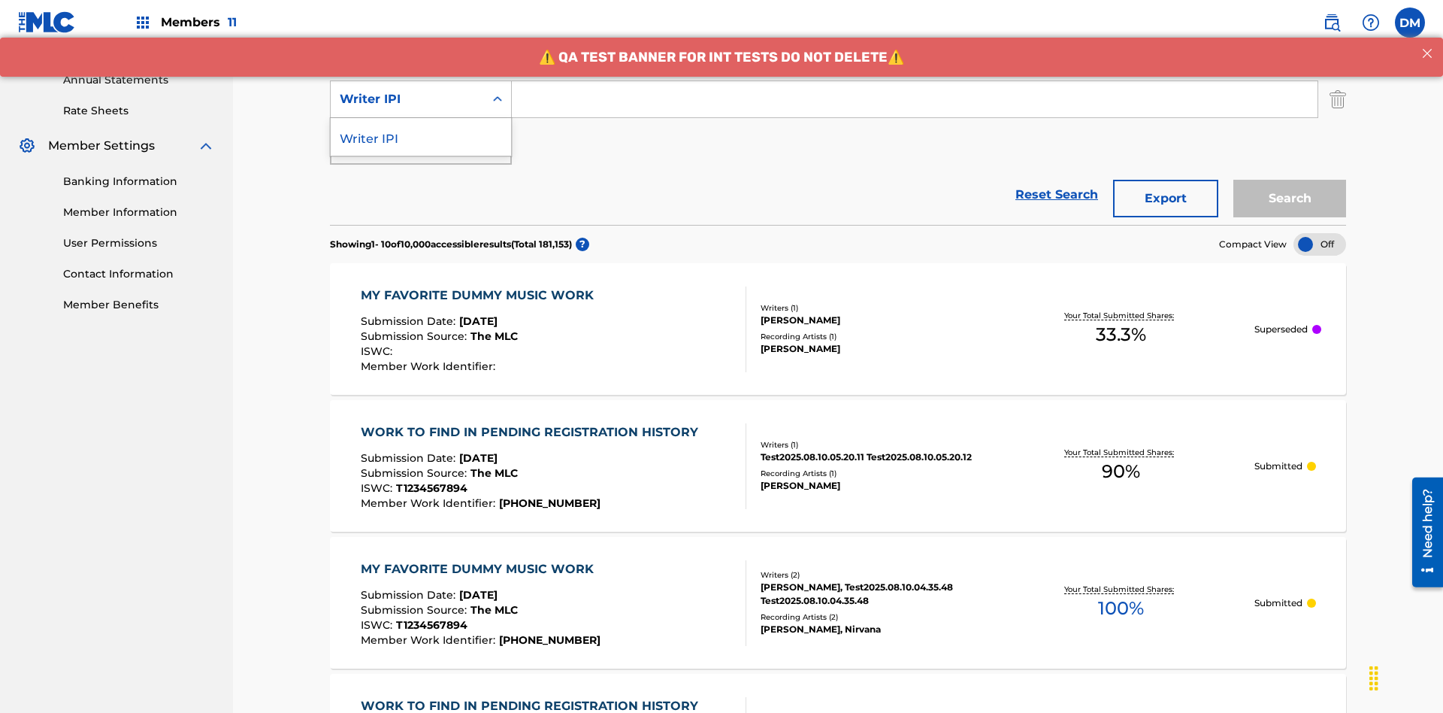
click at [421, 137] on div "Writer IPI" at bounding box center [421, 137] width 180 height 38
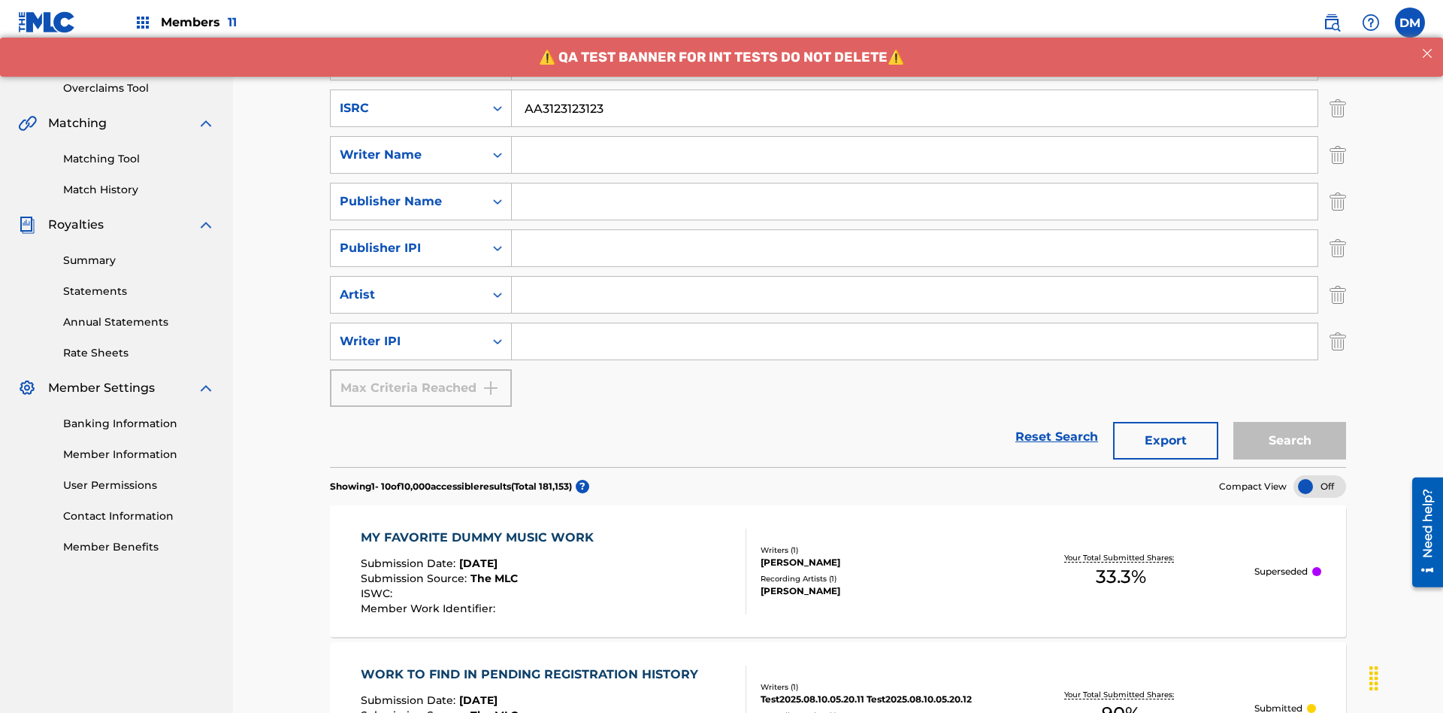
type input "AA3123123123"
click at [928, 33] on input "Search Form" at bounding box center [929, 15] width 834 height 36
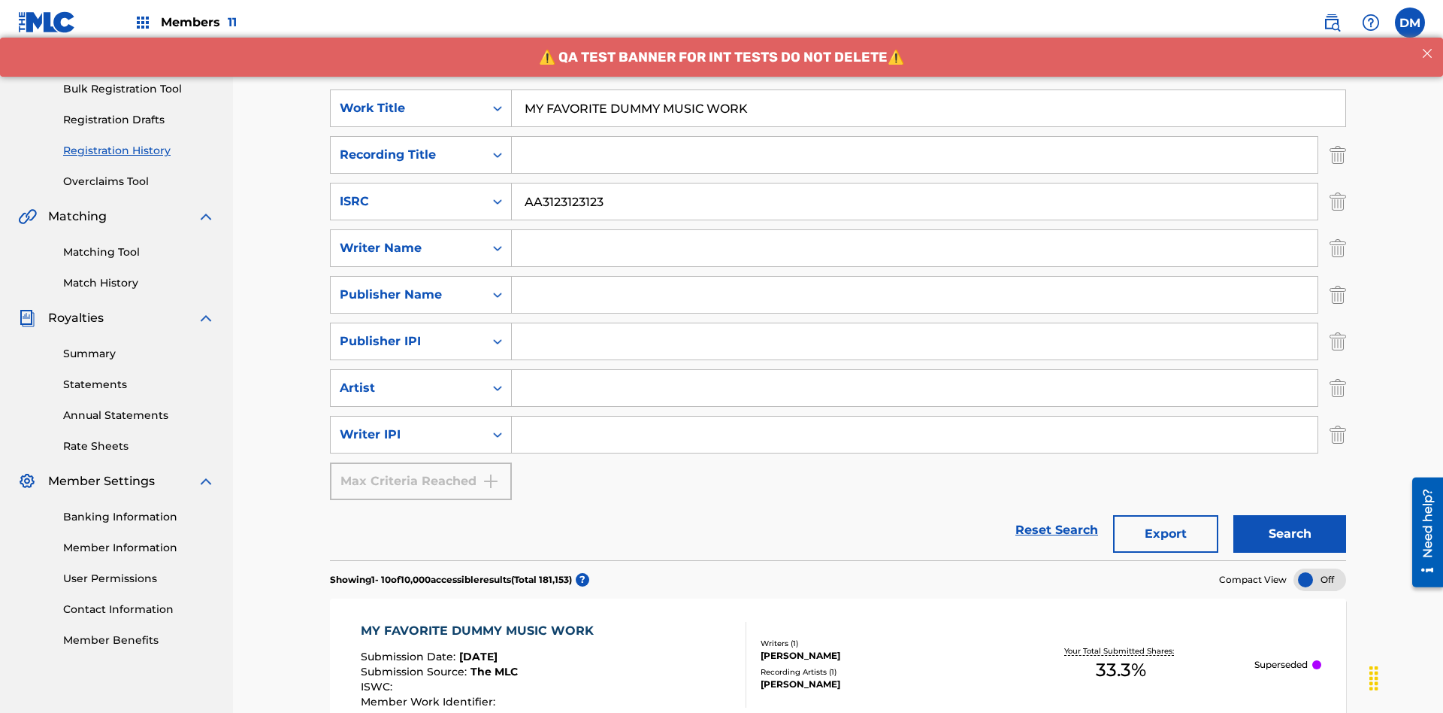
type input "MY FAVORITE DUMMY MUSIC WORK"
click at [915, 230] on input "Search Form" at bounding box center [915, 248] width 806 height 36
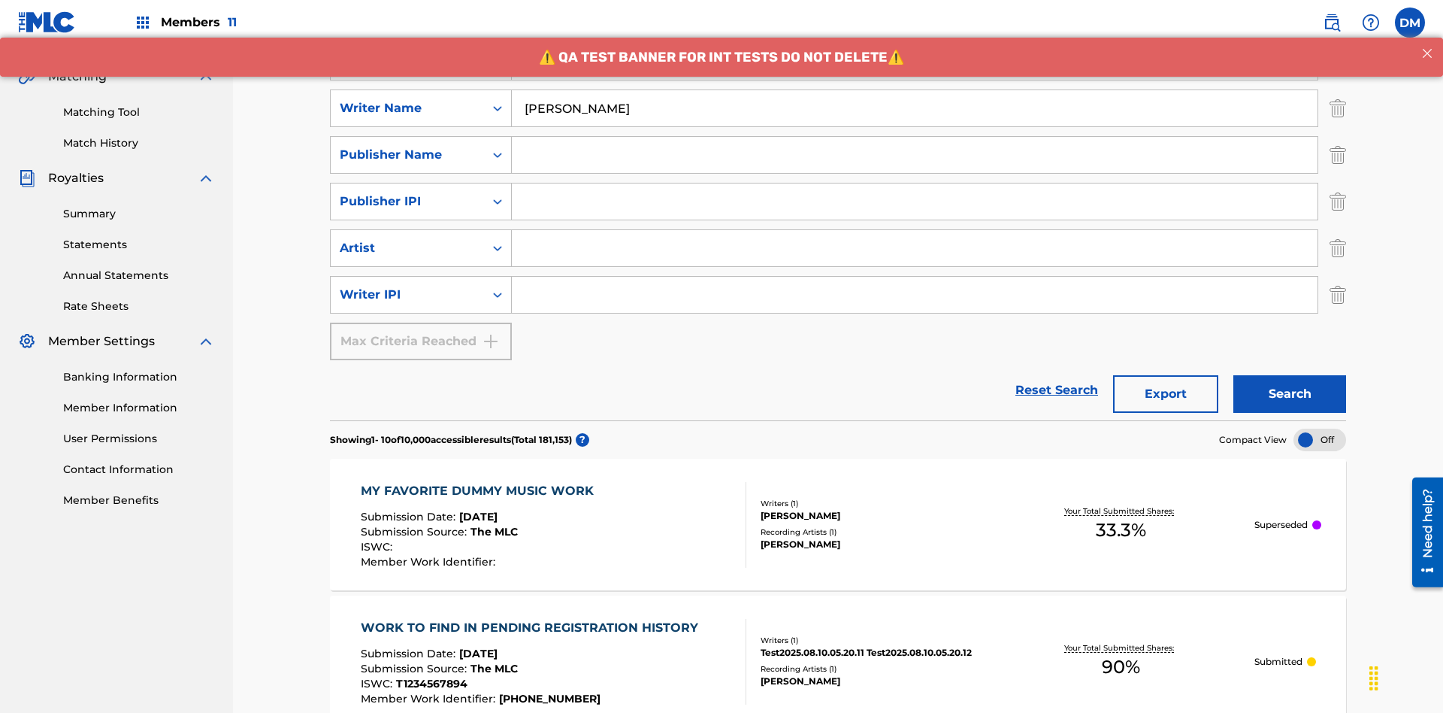
type input "[PERSON_NAME]"
click at [915, 277] on input "Search Form" at bounding box center [915, 295] width 806 height 36
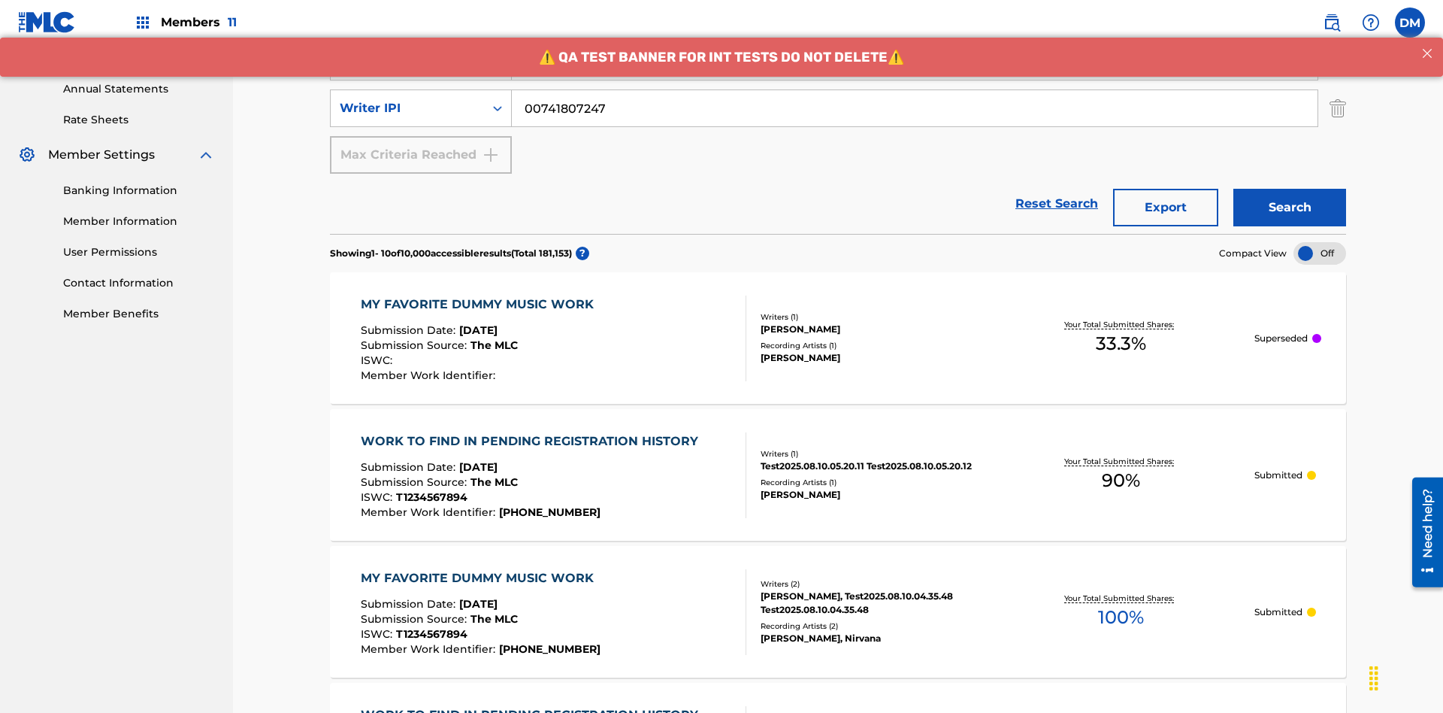
type input "00741807247"
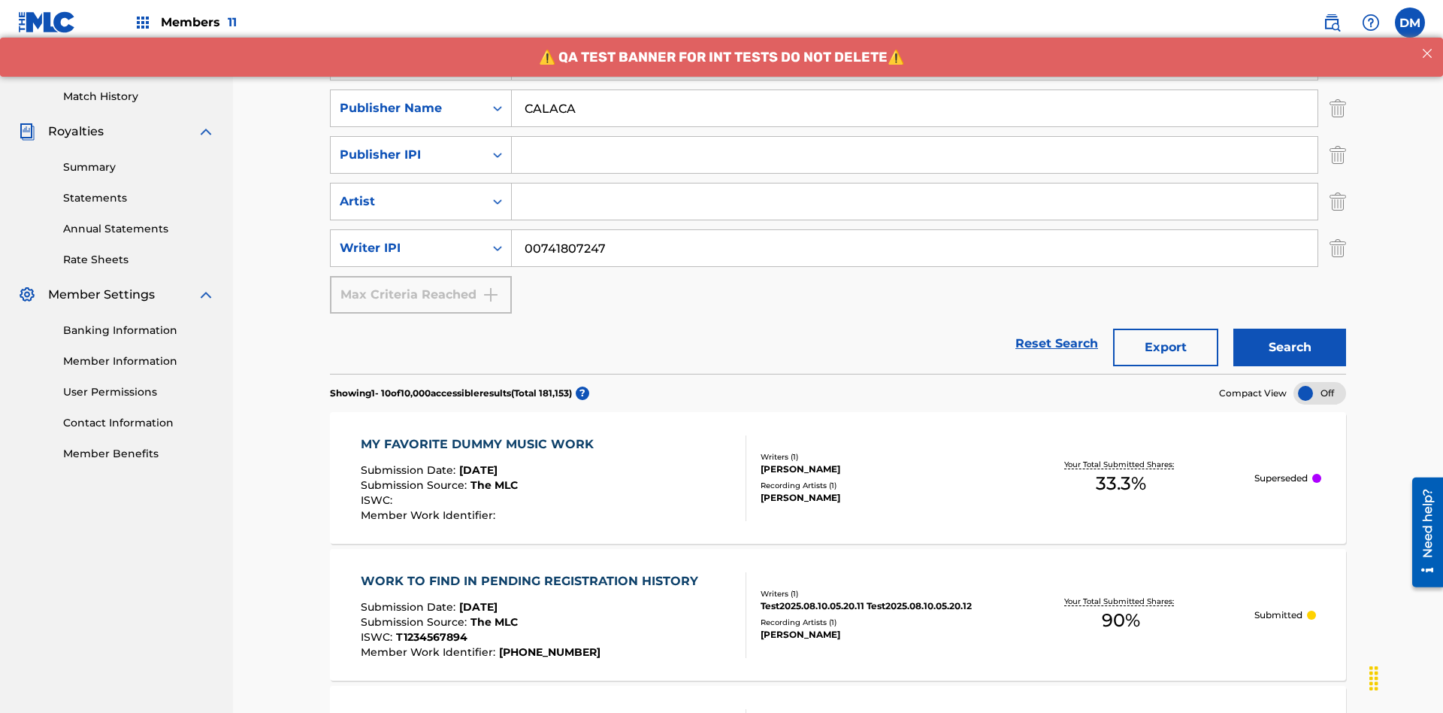
type input "CALACA"
click at [915, 137] on input "Search Form" at bounding box center [915, 155] width 806 height 36
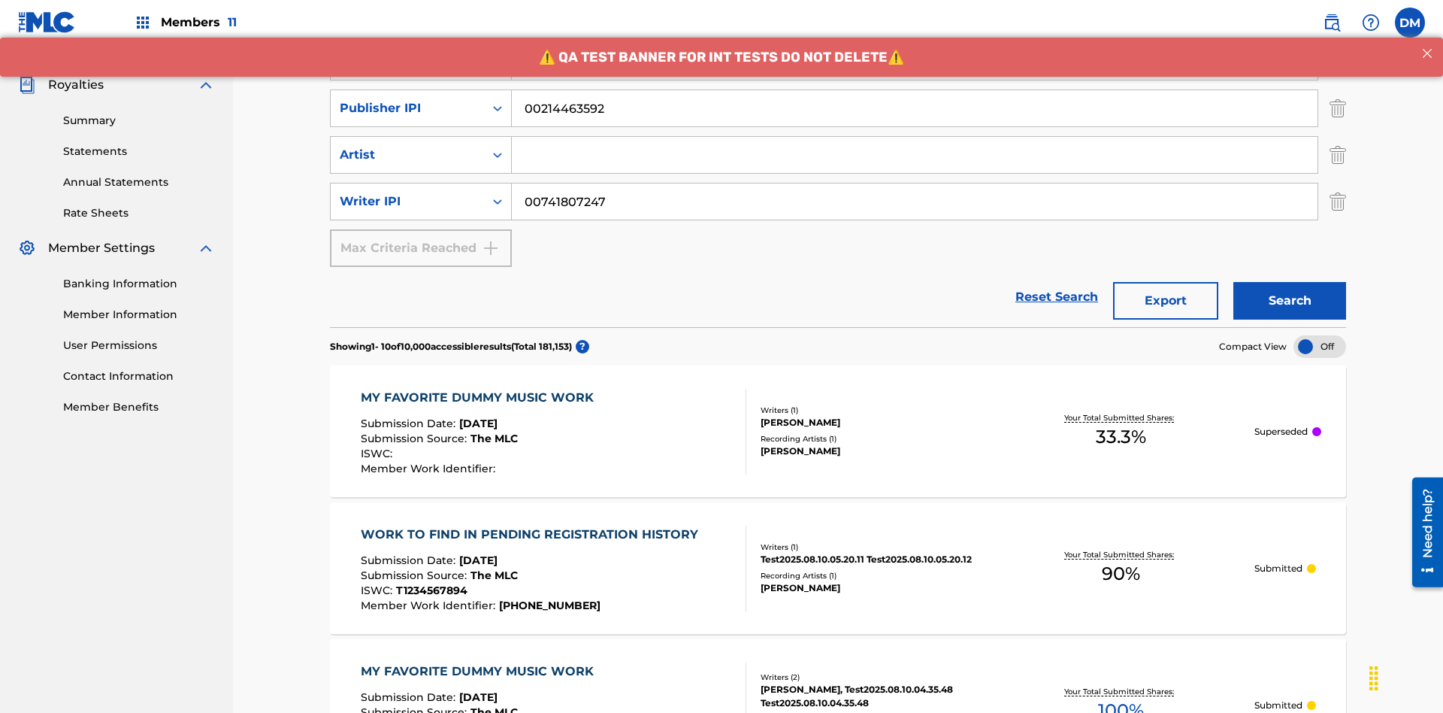
type input "00214463592"
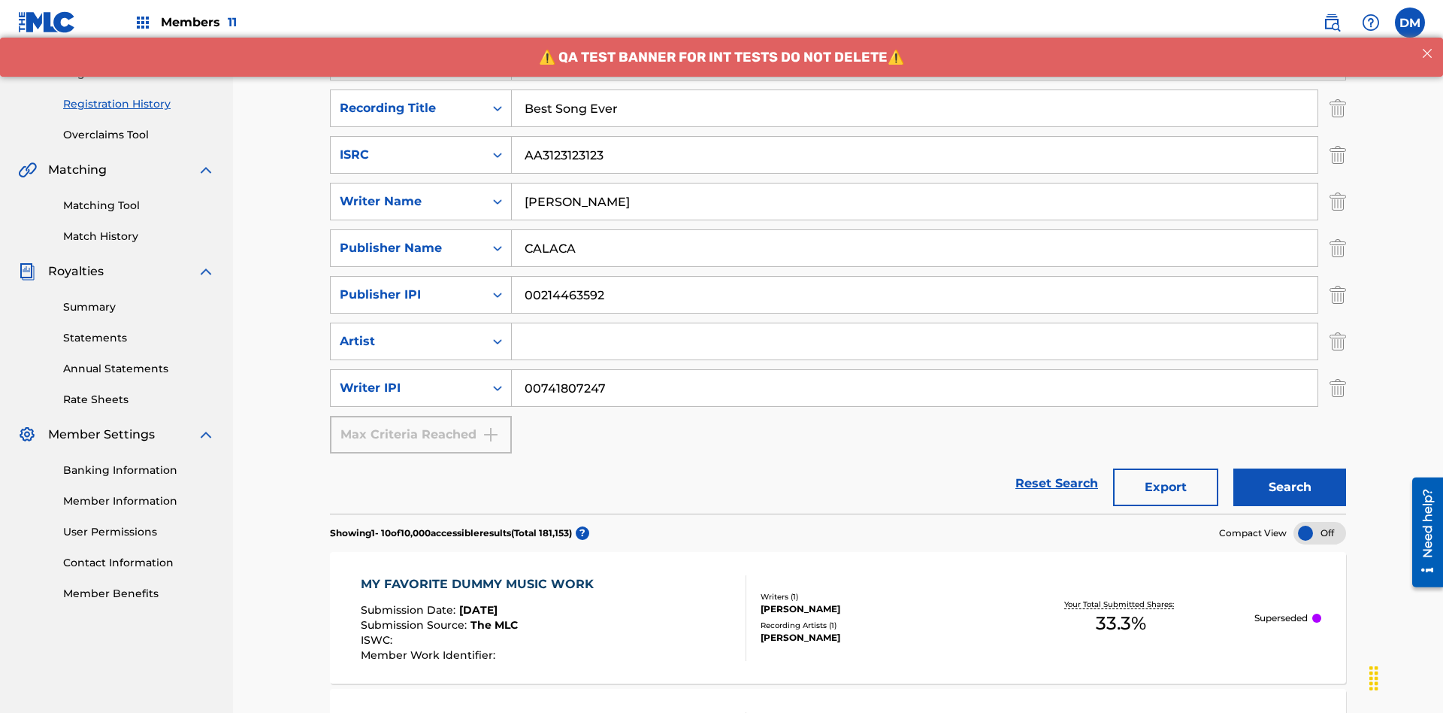
type input "Best Song Ever"
click at [915, 323] on input "Search Form" at bounding box center [915, 341] width 806 height 36
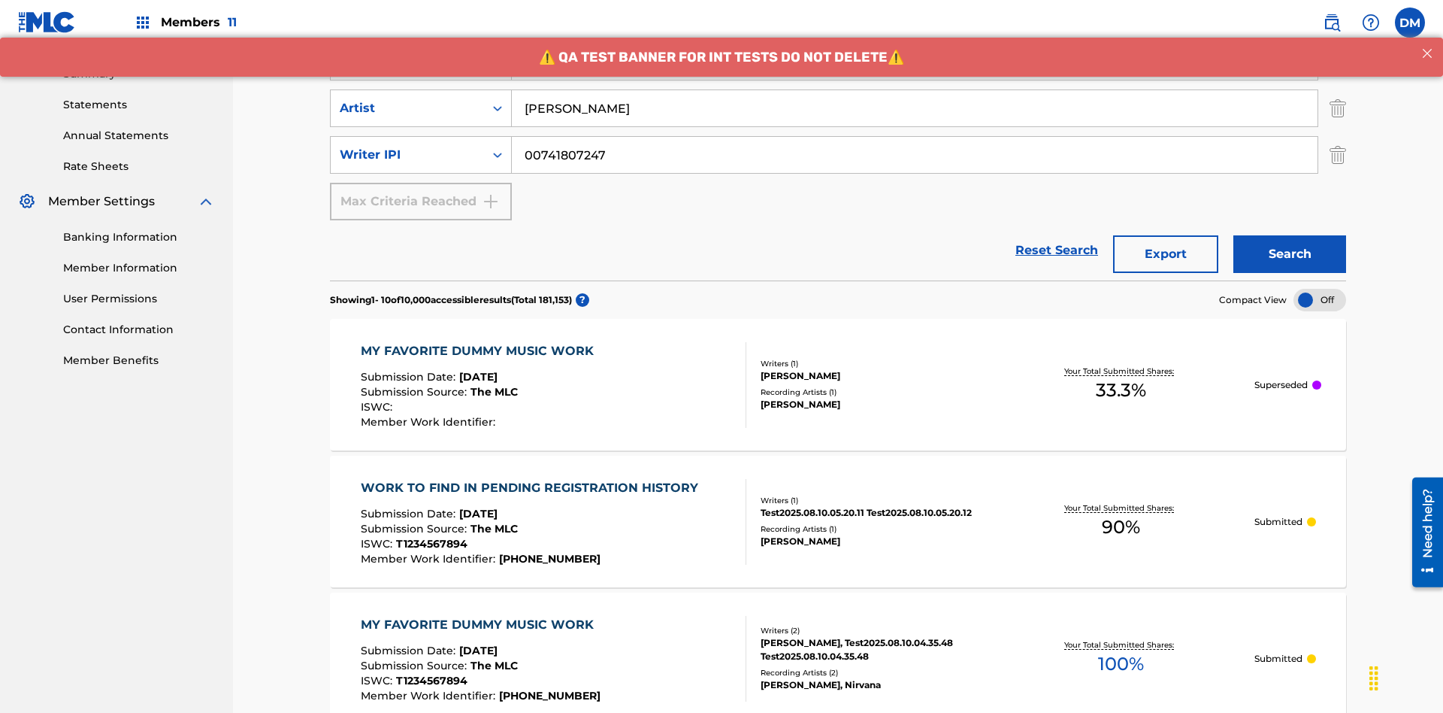
type input "[PERSON_NAME]"
click at [1290, 235] on button "Search" at bounding box center [1289, 254] width 113 height 38
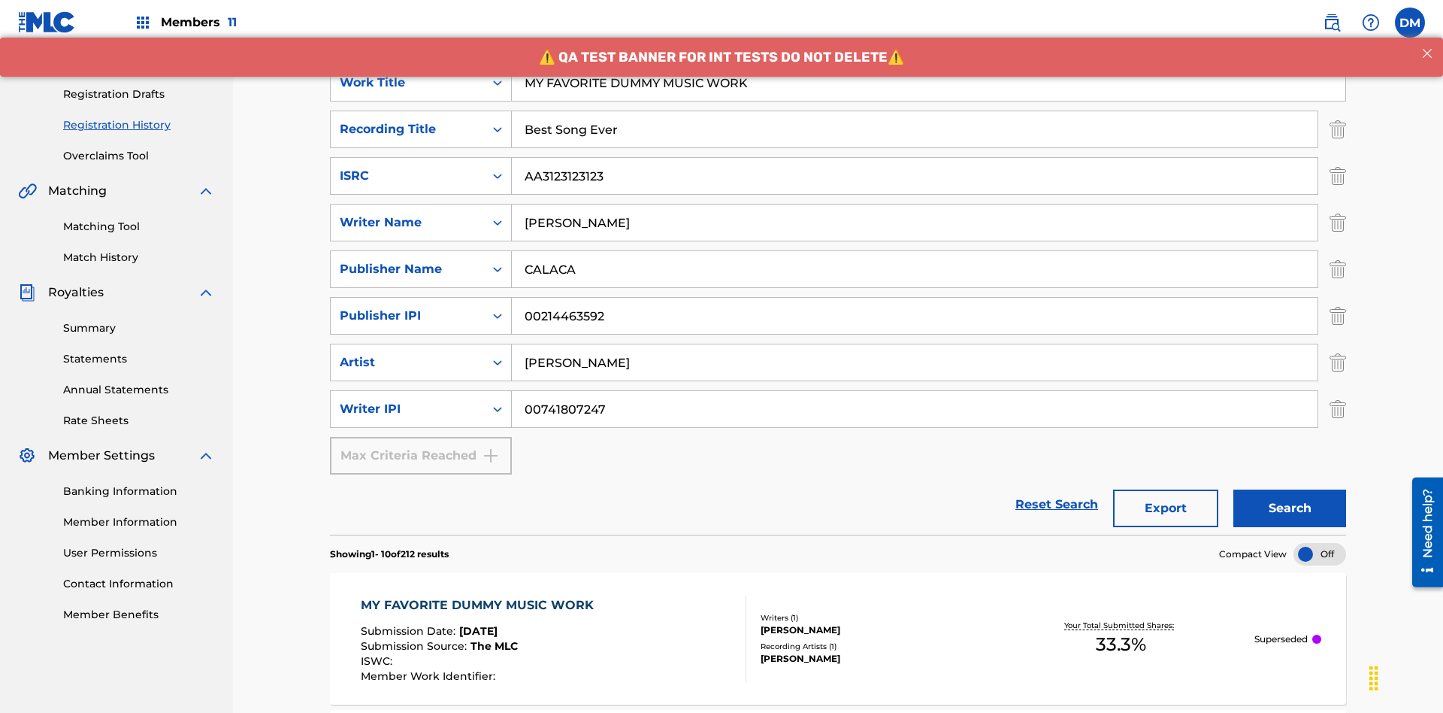
scroll to position [672, 0]
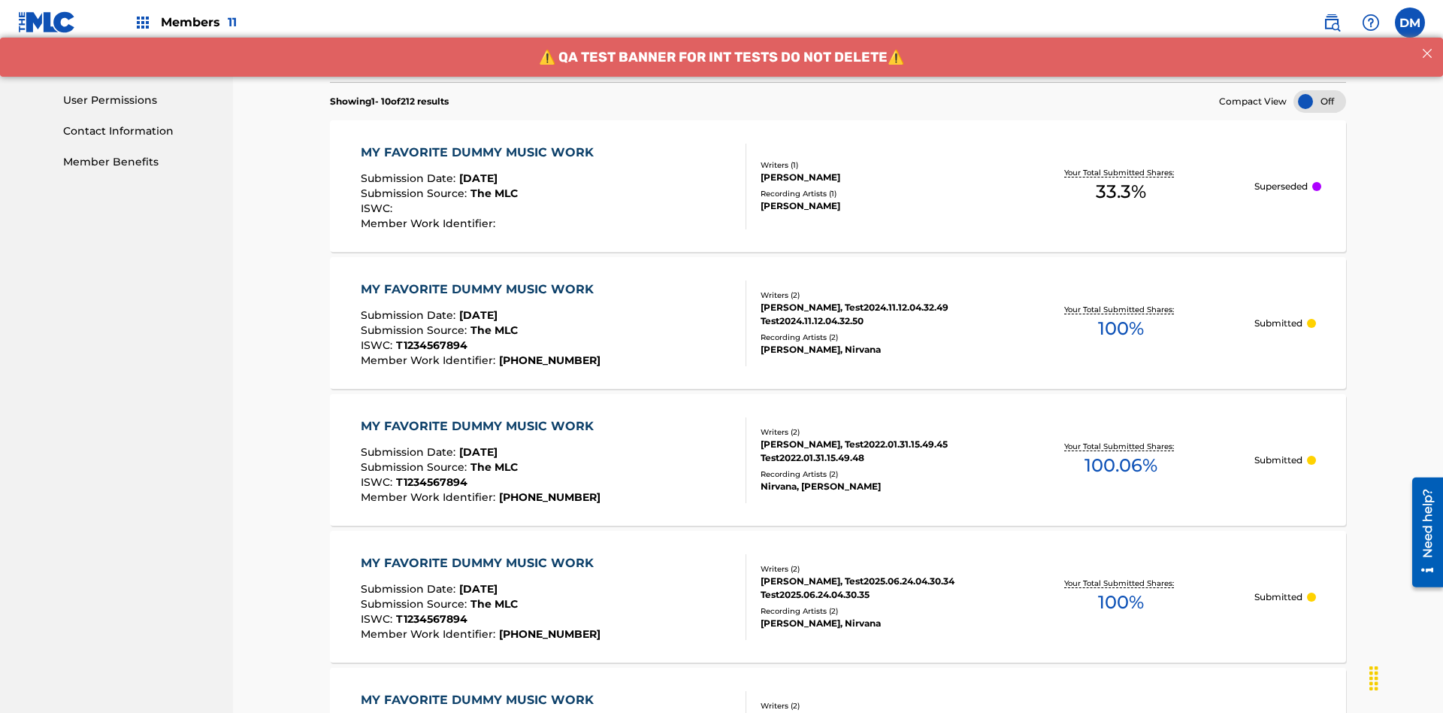
click at [479, 144] on div "MY FAVORITE DUMMY MUSIC WORK" at bounding box center [481, 153] width 241 height 18
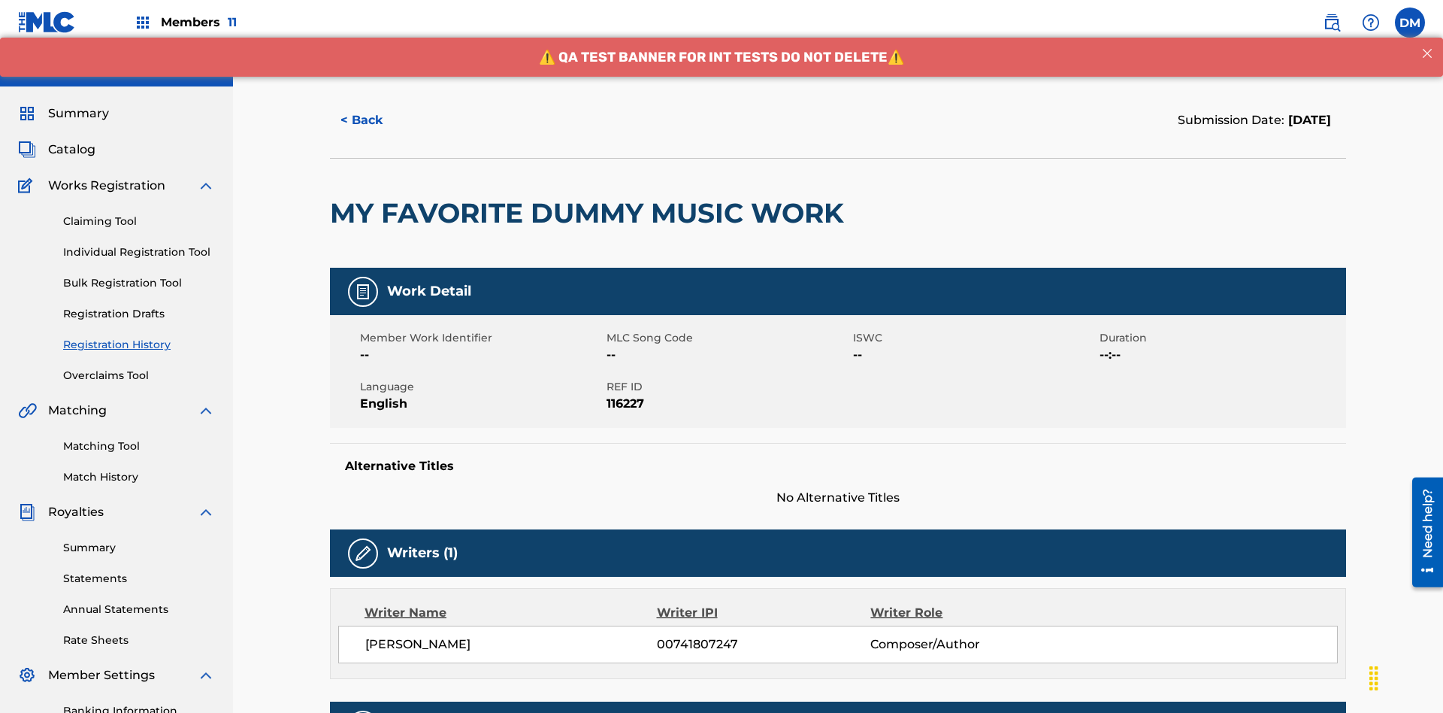
scroll to position [443, 0]
